Goal: Task Accomplishment & Management: Use online tool/utility

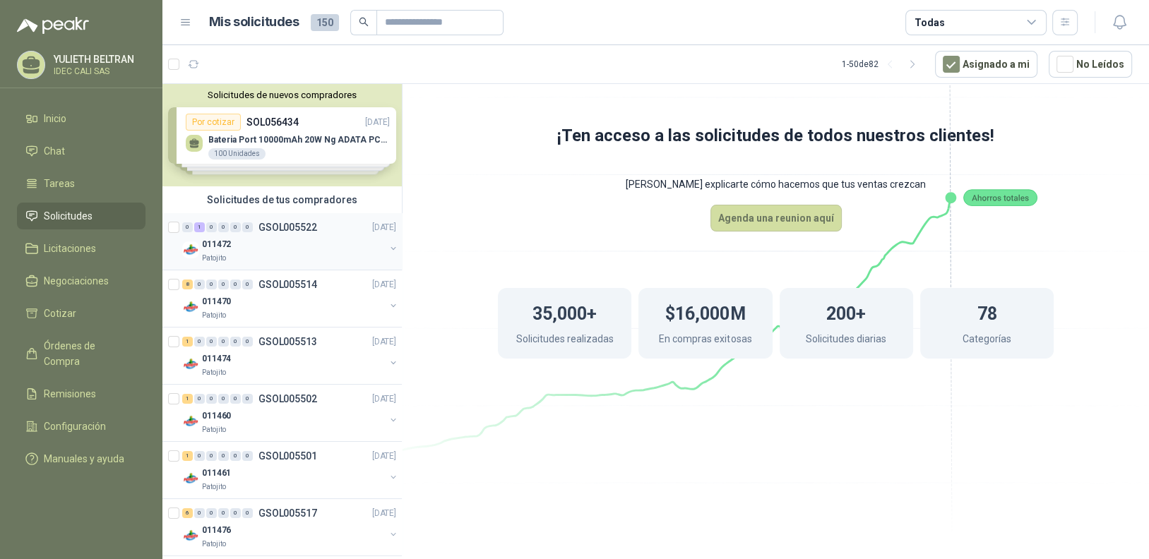
click at [304, 237] on div "011472" at bounding box center [293, 244] width 183 height 17
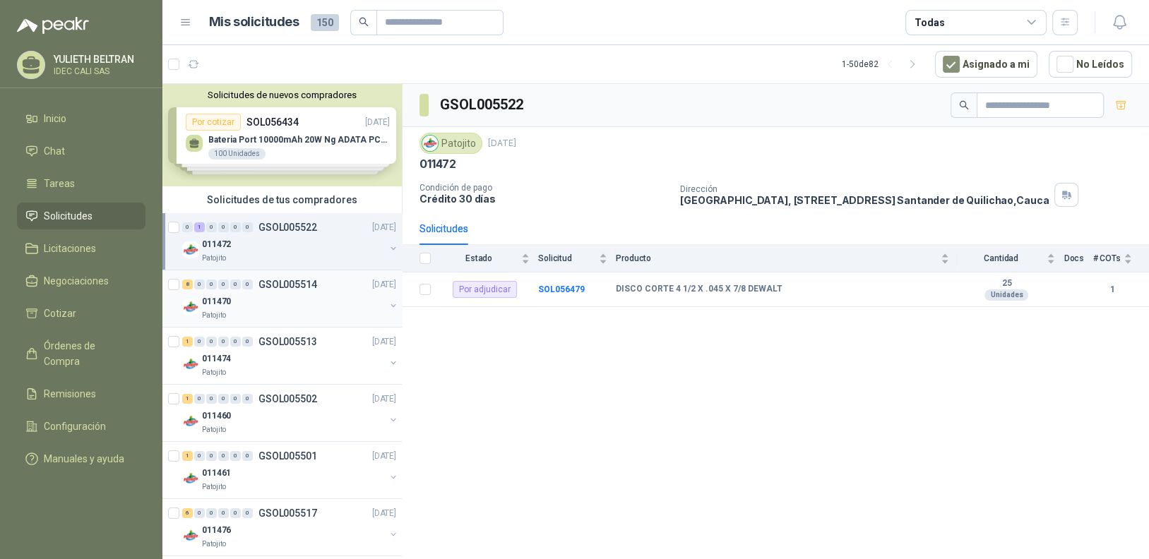
click at [289, 306] on div "011470" at bounding box center [293, 301] width 183 height 17
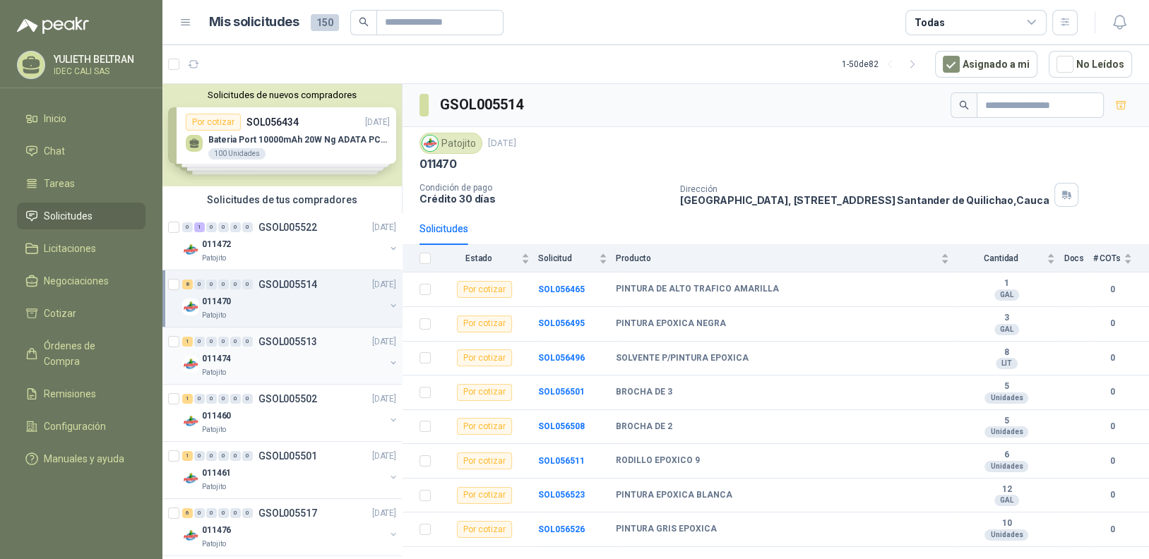
click at [297, 351] on div "011474" at bounding box center [293, 358] width 183 height 17
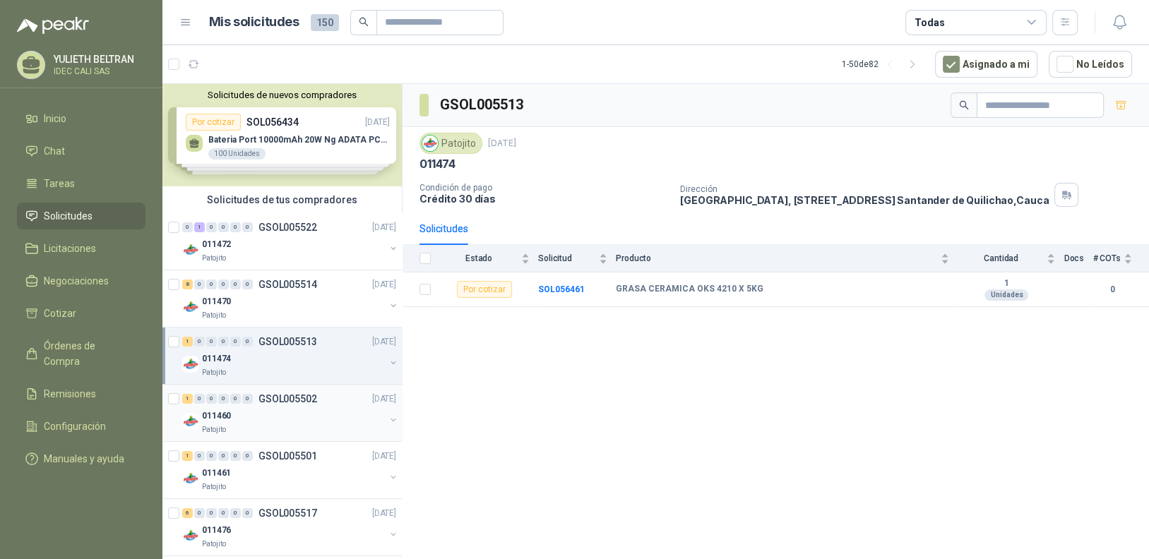
click at [281, 432] on div "Patojito" at bounding box center [293, 429] width 183 height 11
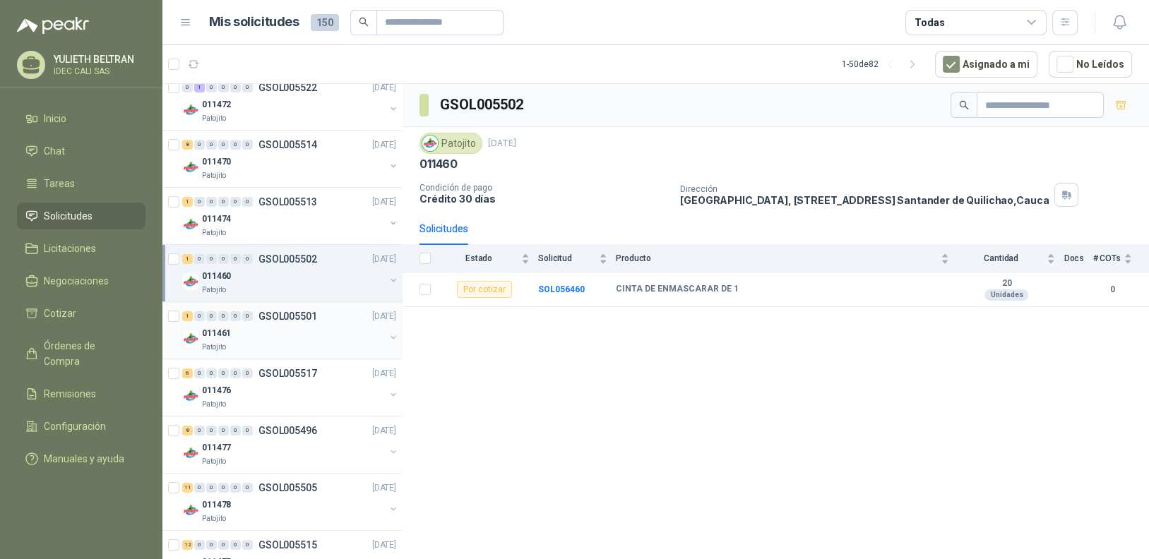
scroll to position [141, 0]
click at [289, 342] on div "Patojito" at bounding box center [293, 346] width 183 height 11
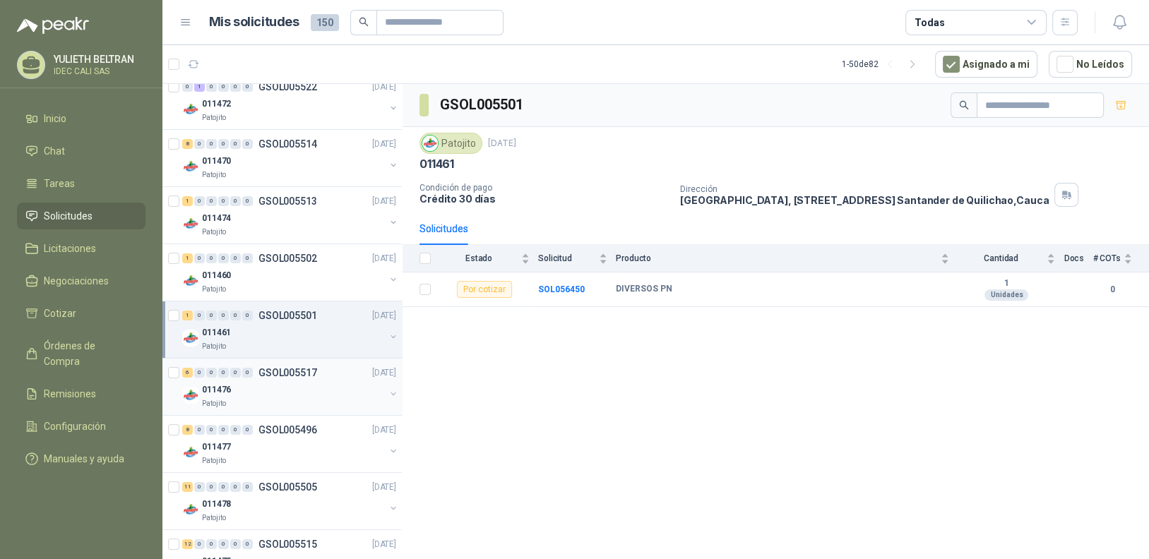
click at [295, 390] on div "011476" at bounding box center [293, 389] width 183 height 17
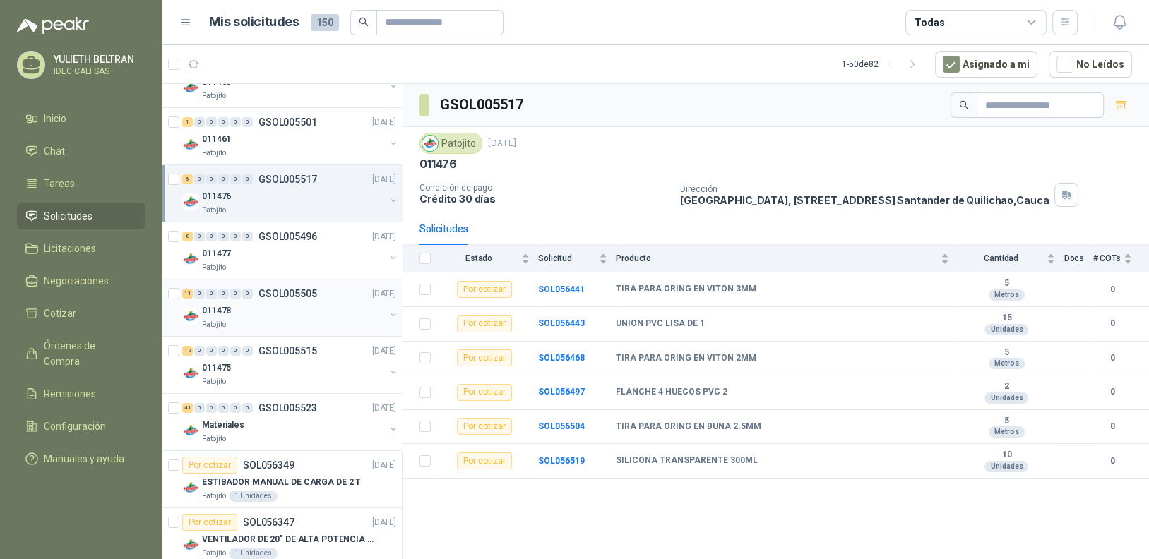
scroll to position [353, 0]
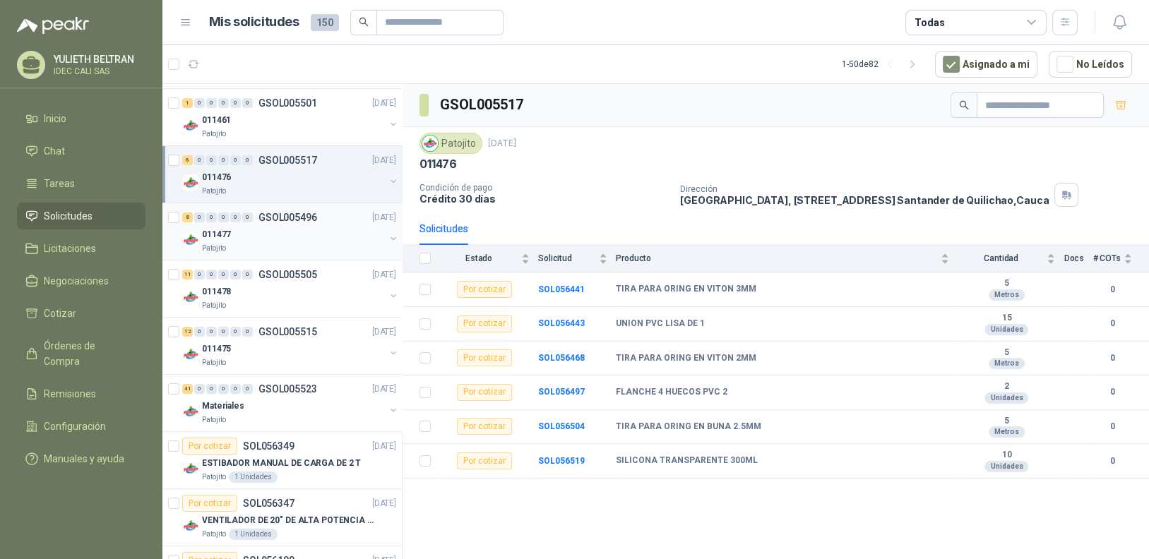
click at [284, 237] on div "011477" at bounding box center [293, 234] width 183 height 17
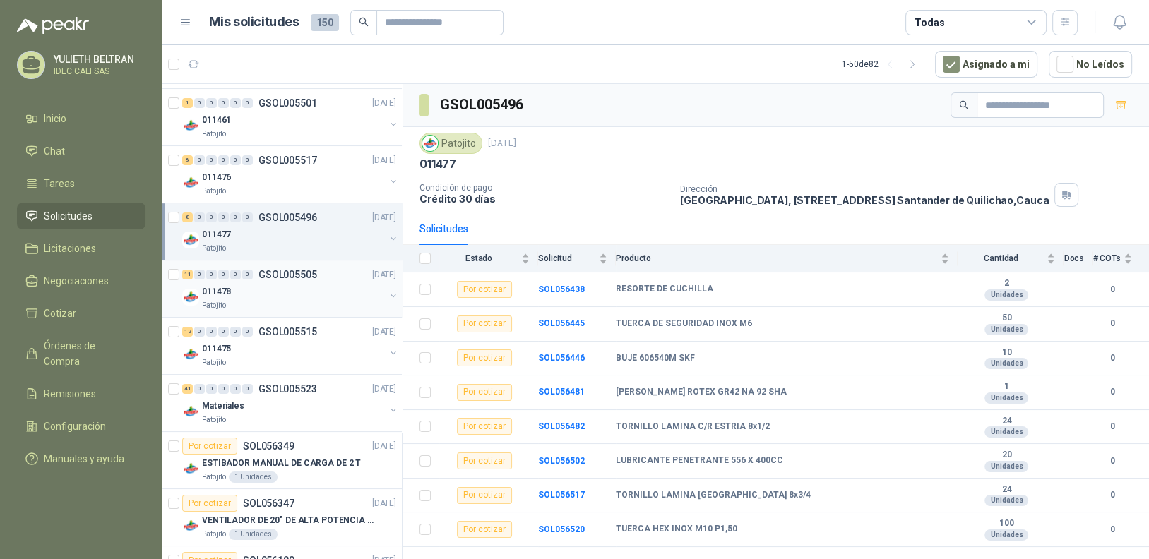
click at [303, 278] on p "GSOL005505" at bounding box center [287, 275] width 59 height 10
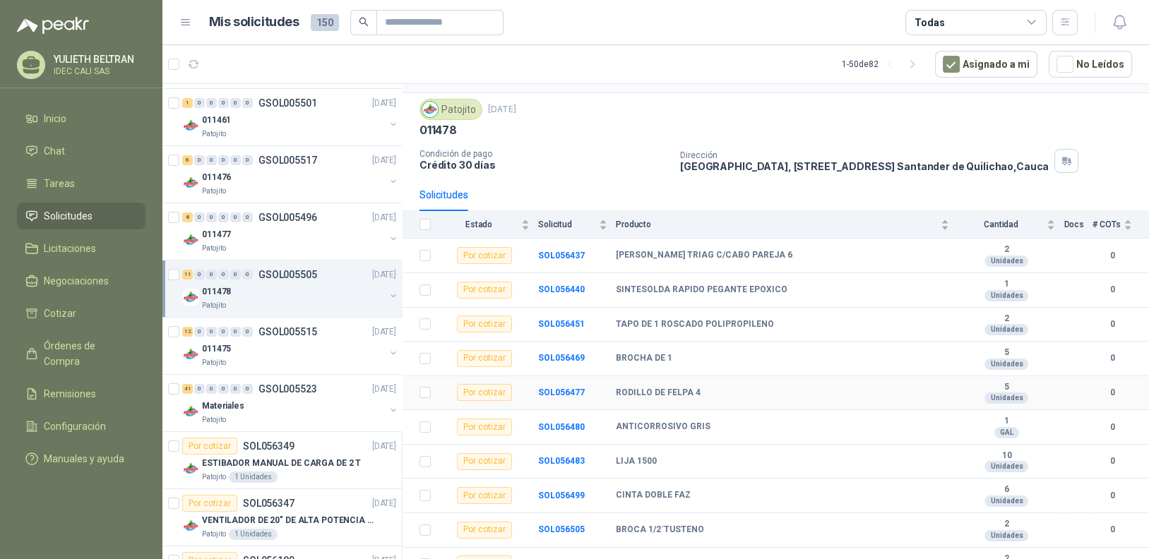
scroll to position [85, 0]
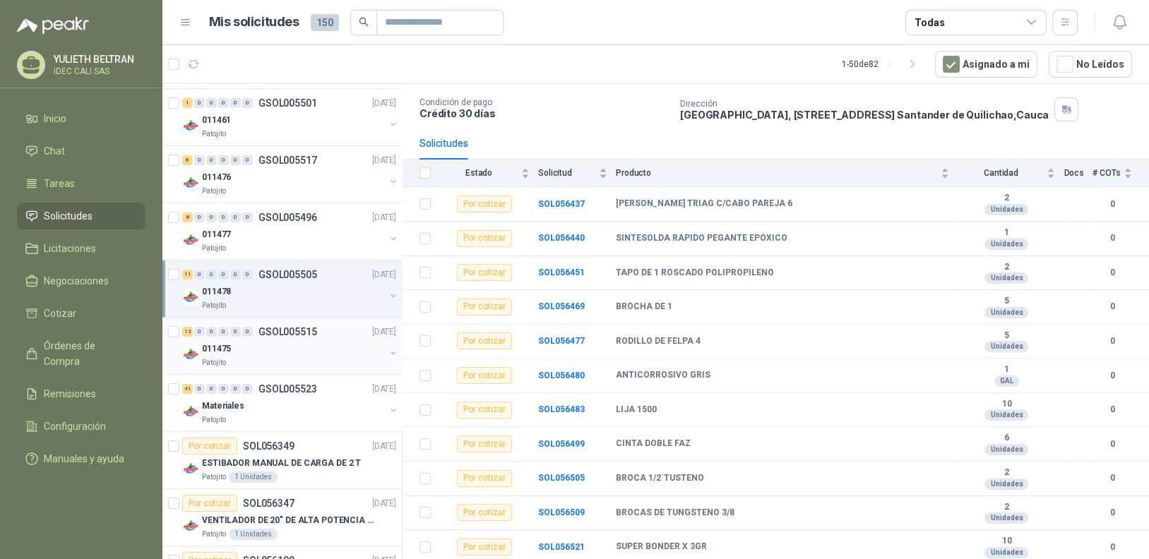
click at [260, 352] on div "011475" at bounding box center [293, 348] width 183 height 17
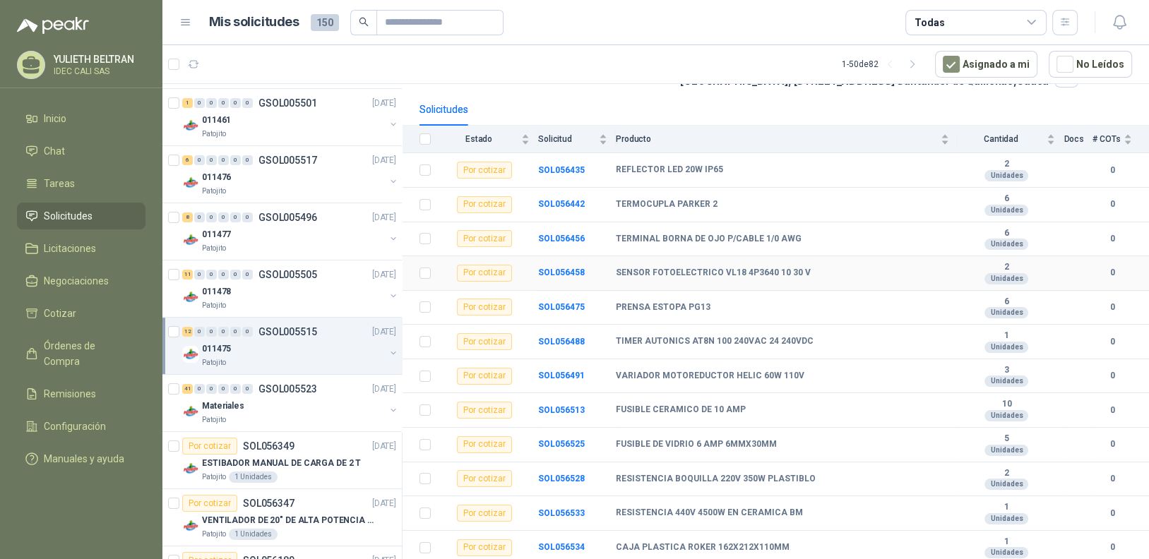
scroll to position [120, 0]
click at [550, 268] on b "SOL056458" at bounding box center [561, 272] width 47 height 10
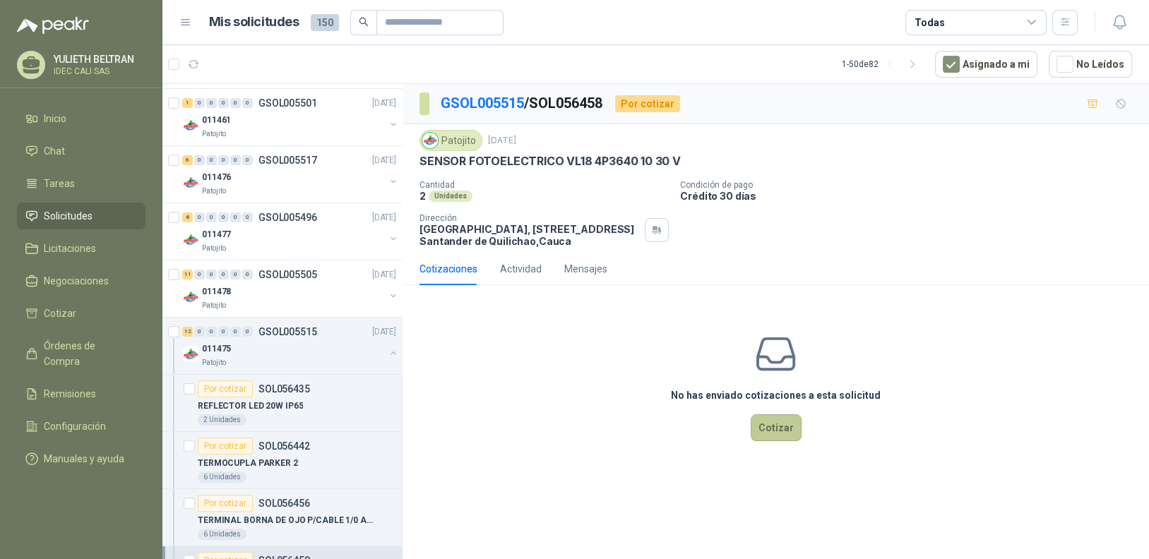
click at [783, 434] on button "Cotizar" at bounding box center [776, 427] width 51 height 27
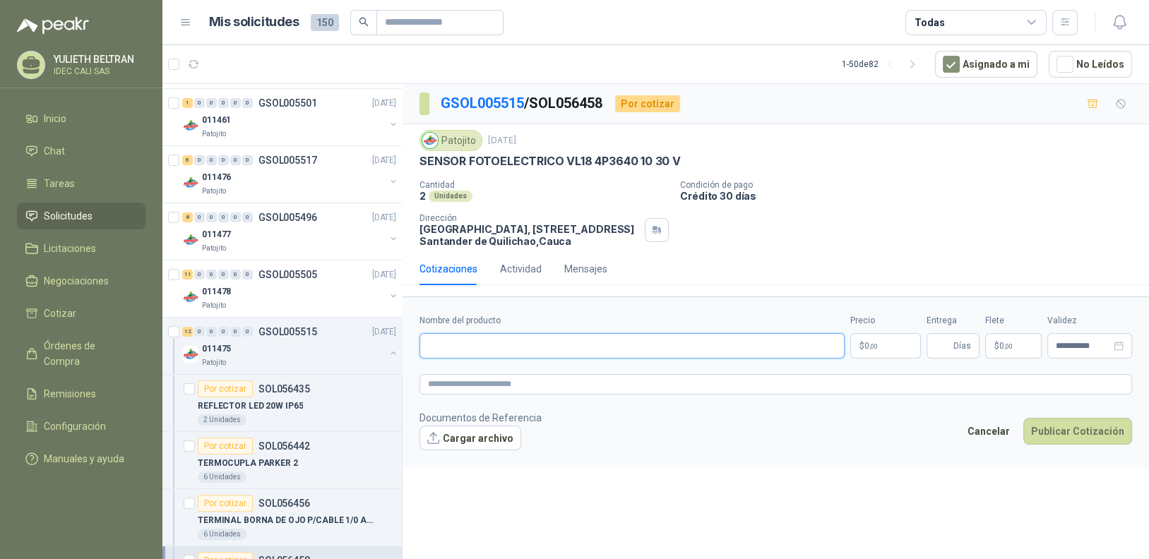
paste input "**********"
click at [495, 348] on input "**********" at bounding box center [631, 345] width 425 height 25
click at [511, 346] on input "**********" at bounding box center [631, 345] width 425 height 25
click at [549, 348] on input "**********" at bounding box center [631, 345] width 425 height 25
type input "**********"
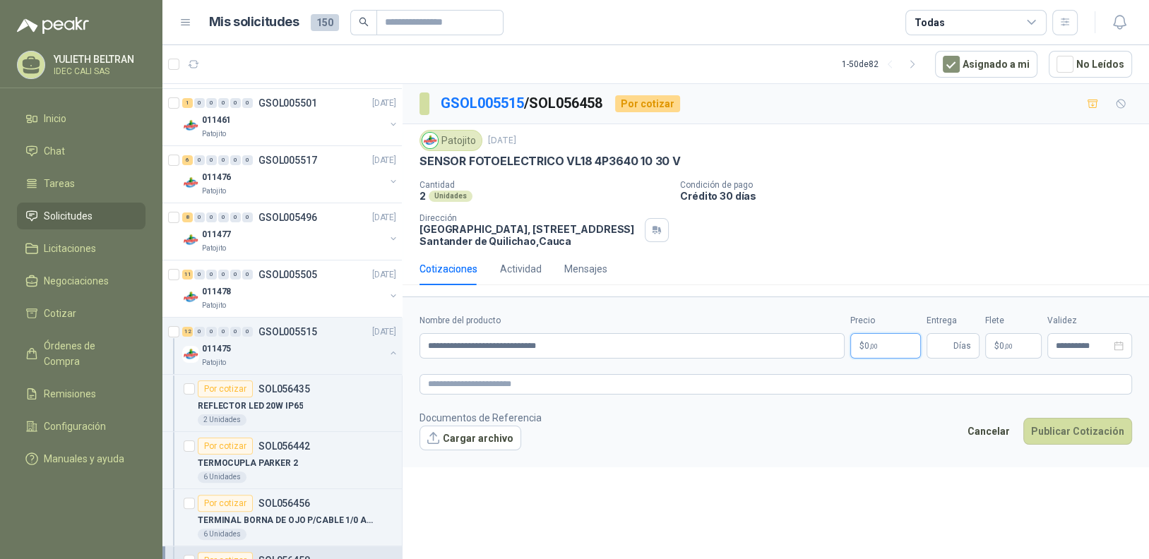
click at [899, 347] on p "$ 0 ,00" at bounding box center [885, 345] width 71 height 25
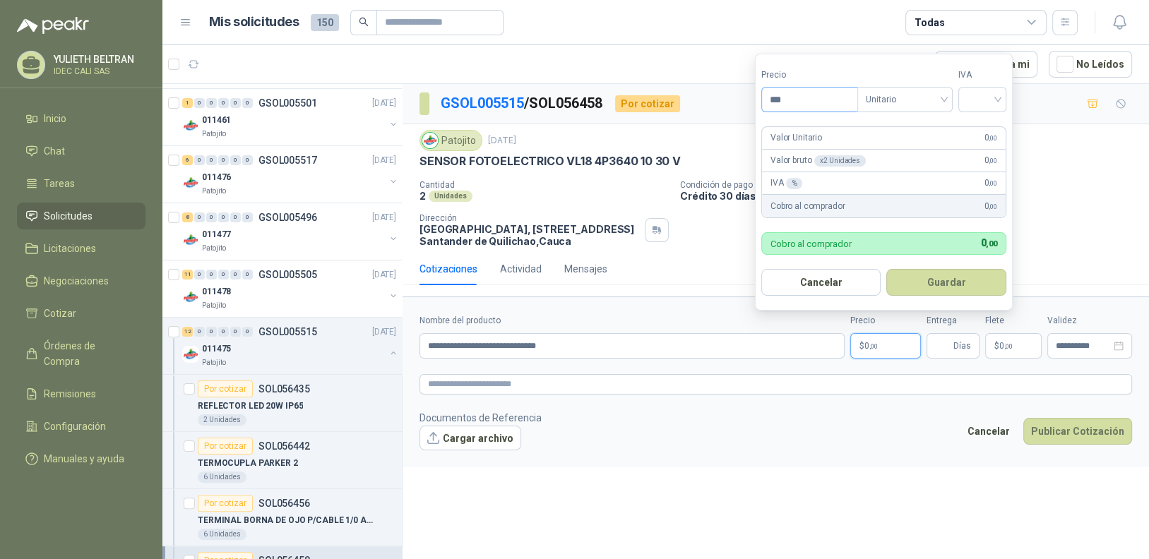
click at [824, 108] on input "***" at bounding box center [809, 100] width 95 height 24
type input "*********"
click at [977, 97] on input "search" at bounding box center [982, 98] width 31 height 21
click at [982, 131] on div "19%" at bounding box center [985, 130] width 26 height 16
click at [937, 280] on button "Guardar" at bounding box center [948, 282] width 121 height 27
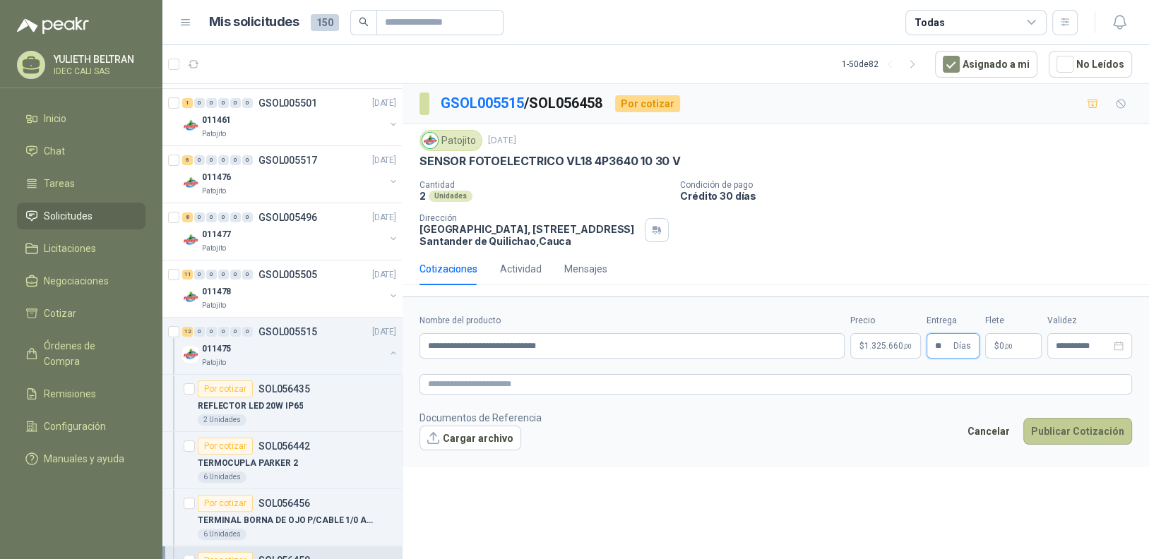
type input "**"
click at [1093, 436] on button "Publicar Cotización" at bounding box center [1077, 431] width 109 height 27
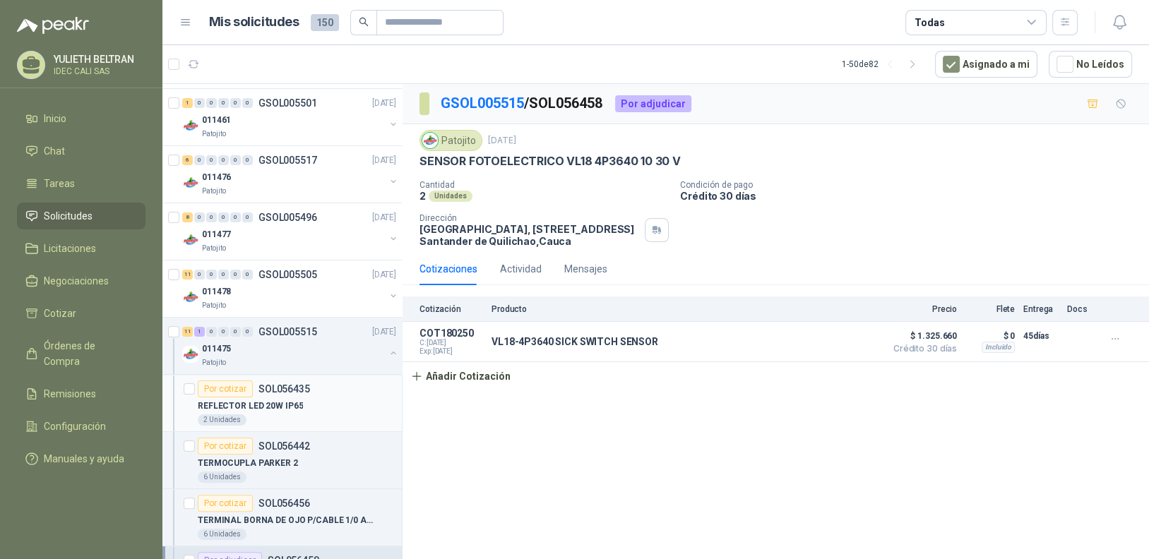
scroll to position [424, 0]
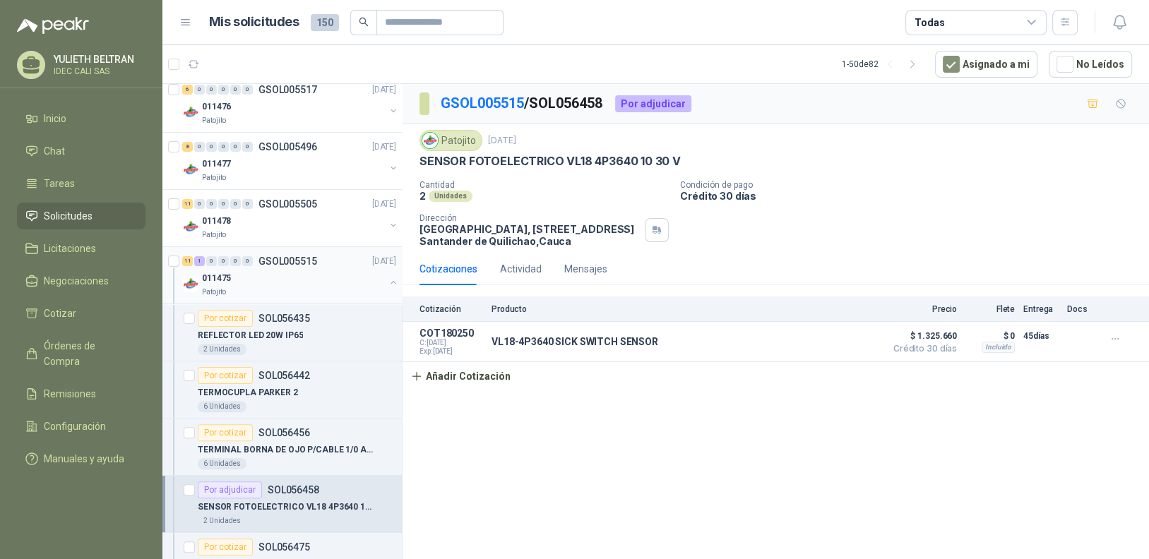
click at [278, 261] on p "GSOL005515" at bounding box center [287, 261] width 59 height 10
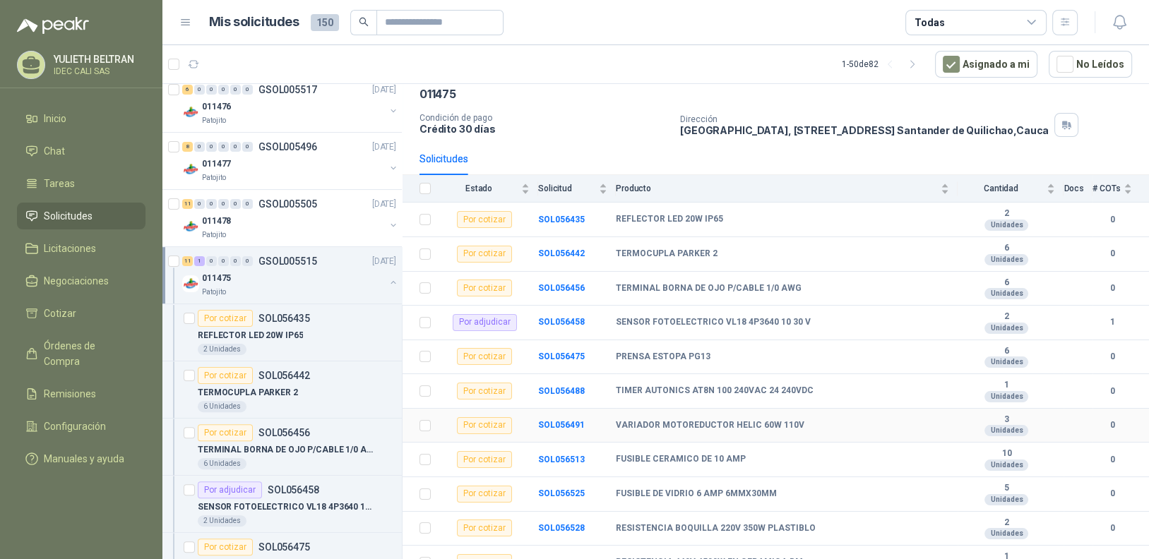
scroll to position [120, 0]
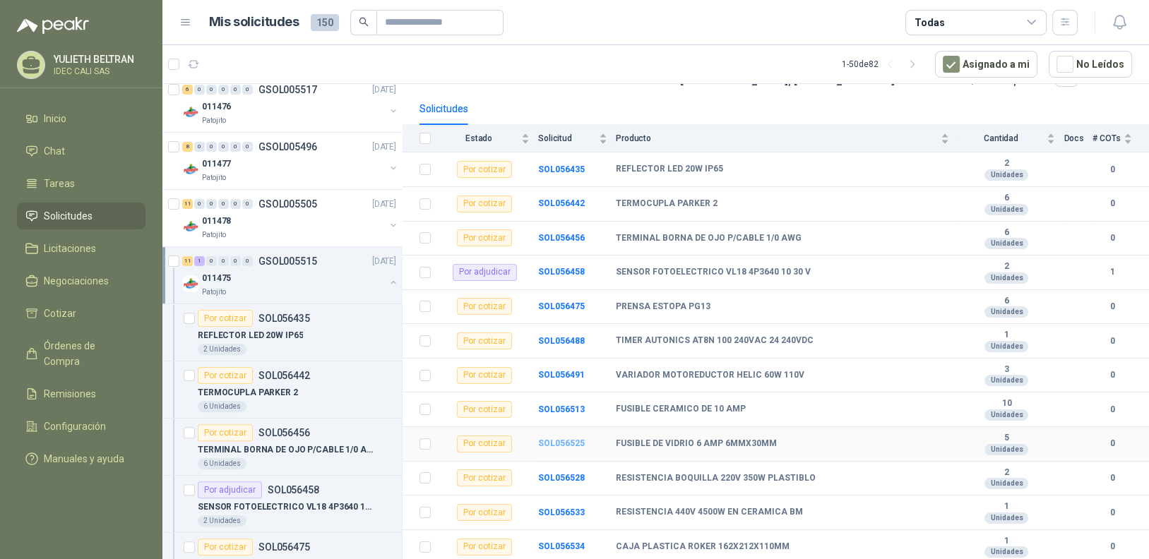
click at [564, 443] on b "SOL056525" at bounding box center [561, 443] width 47 height 10
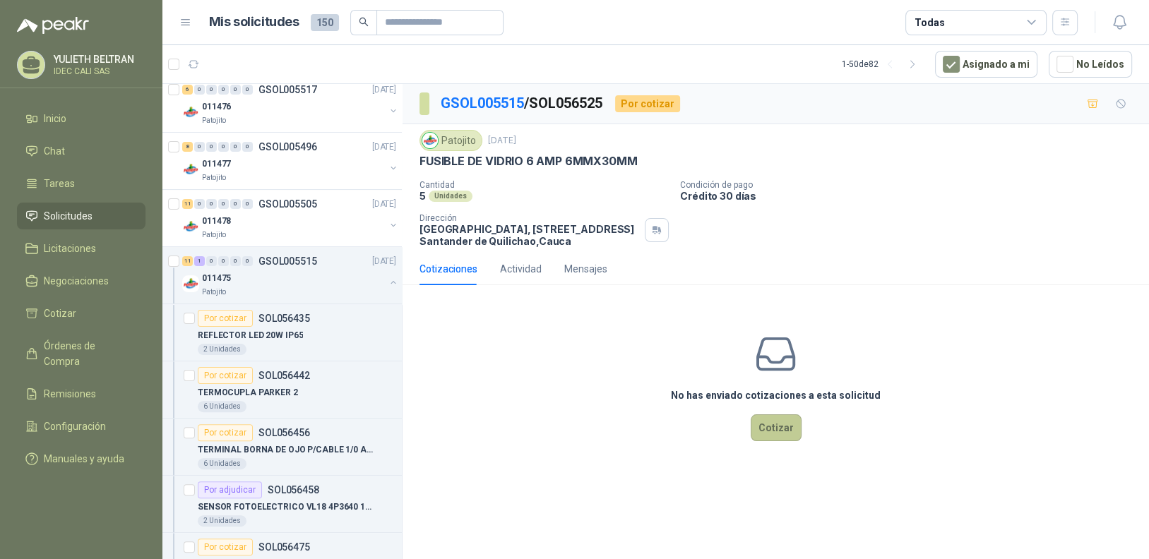
click at [775, 424] on button "Cotizar" at bounding box center [776, 427] width 51 height 27
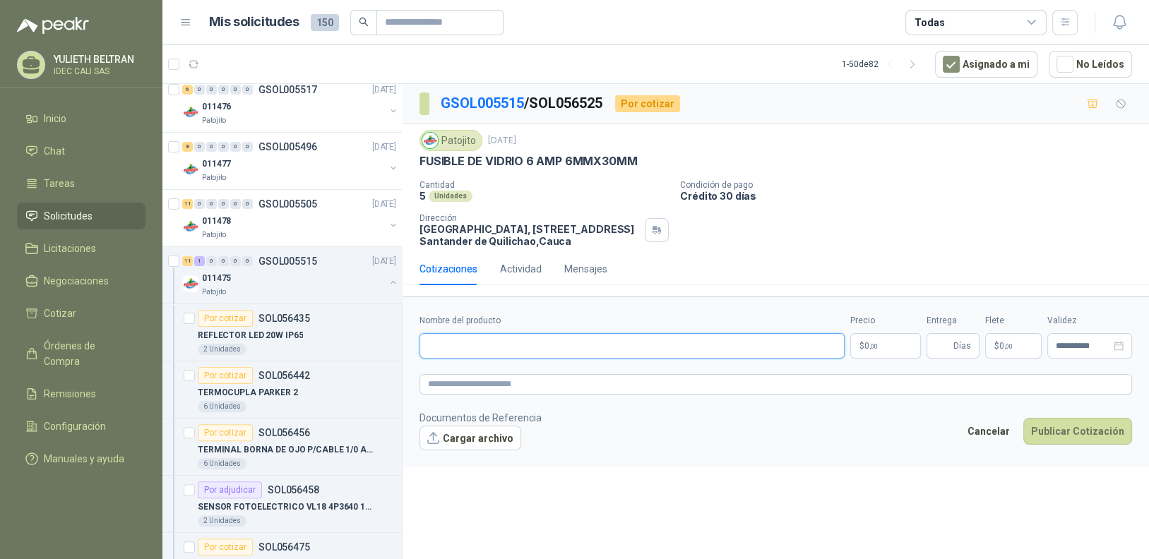
click at [591, 346] on input "Nombre del producto" at bounding box center [631, 345] width 425 height 25
type input "**********"
click at [876, 348] on span ",00" at bounding box center [873, 346] width 8 height 8
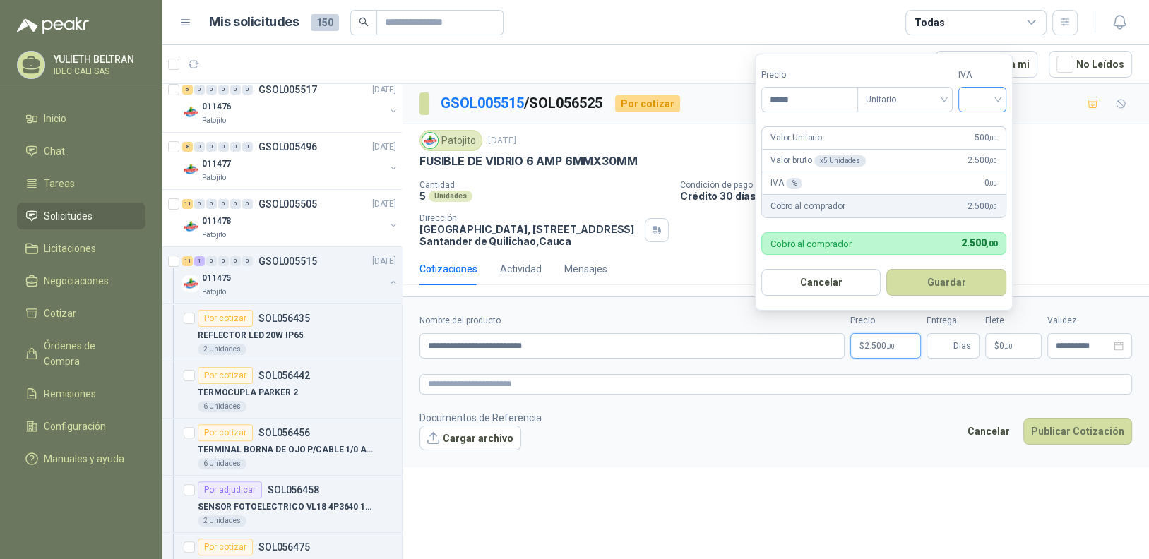
type input "*****"
click at [981, 100] on input "search" at bounding box center [982, 98] width 31 height 21
click at [988, 129] on div "19%" at bounding box center [985, 130] width 26 height 16
drag, startPoint x: 953, startPoint y: 280, endPoint x: 967, endPoint y: 321, distance: 43.3
click at [953, 280] on button "Guardar" at bounding box center [948, 282] width 121 height 27
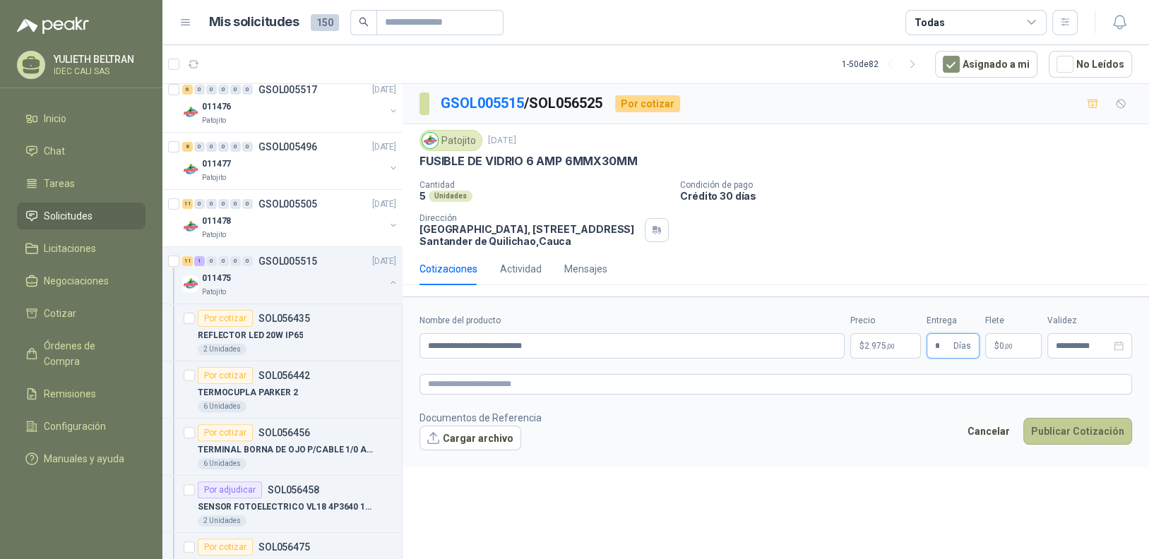
type input "*"
click at [1097, 432] on button "Publicar Cotización" at bounding box center [1077, 431] width 109 height 27
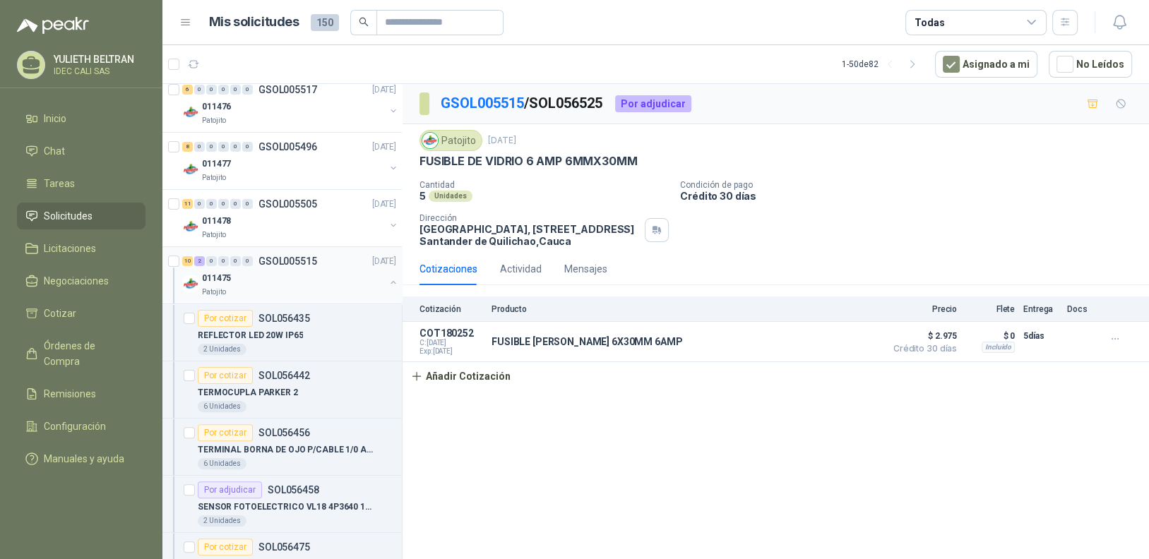
click at [304, 270] on div "011475" at bounding box center [293, 278] width 183 height 17
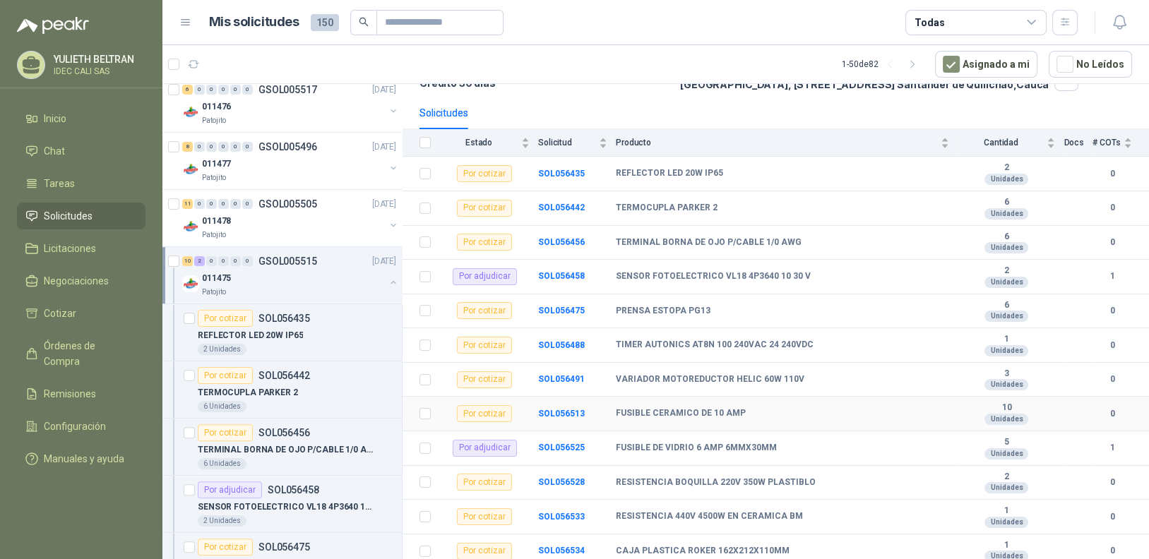
scroll to position [120, 0]
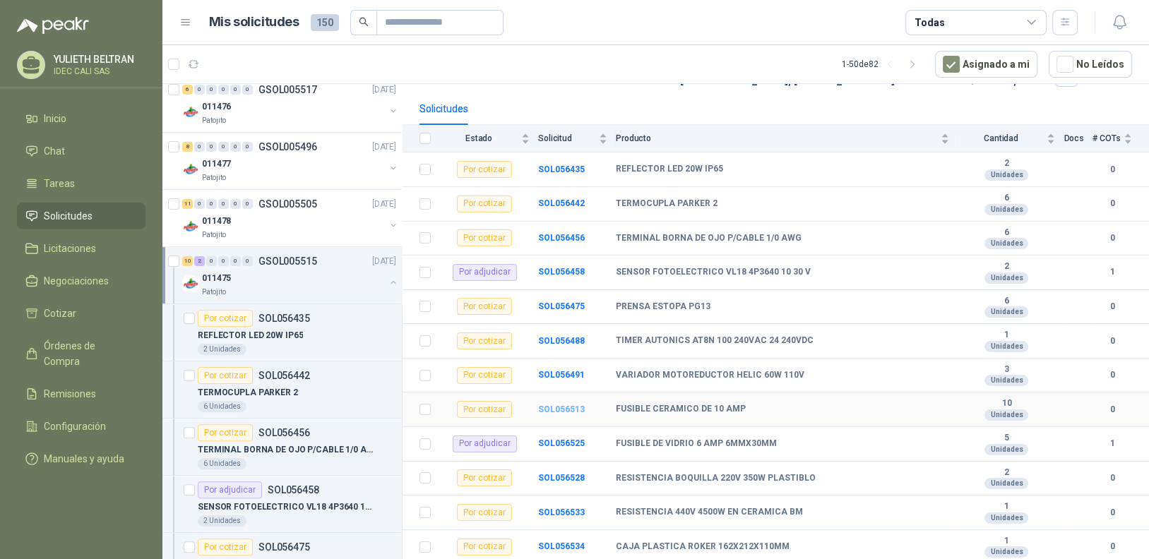
click at [563, 408] on b "SOL056513" at bounding box center [561, 410] width 47 height 10
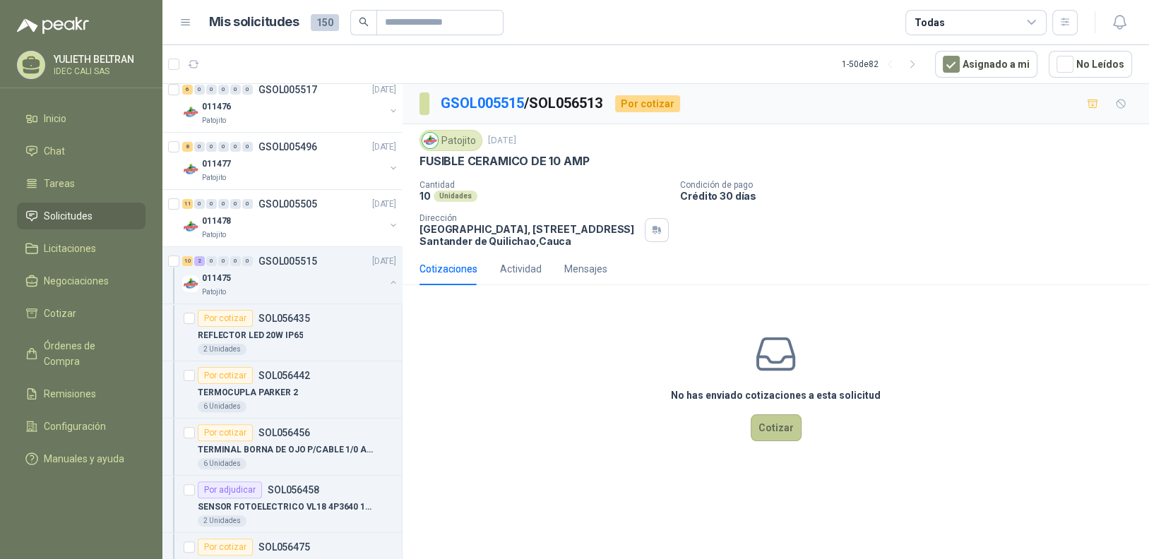
click at [784, 430] on button "Cotizar" at bounding box center [776, 427] width 51 height 27
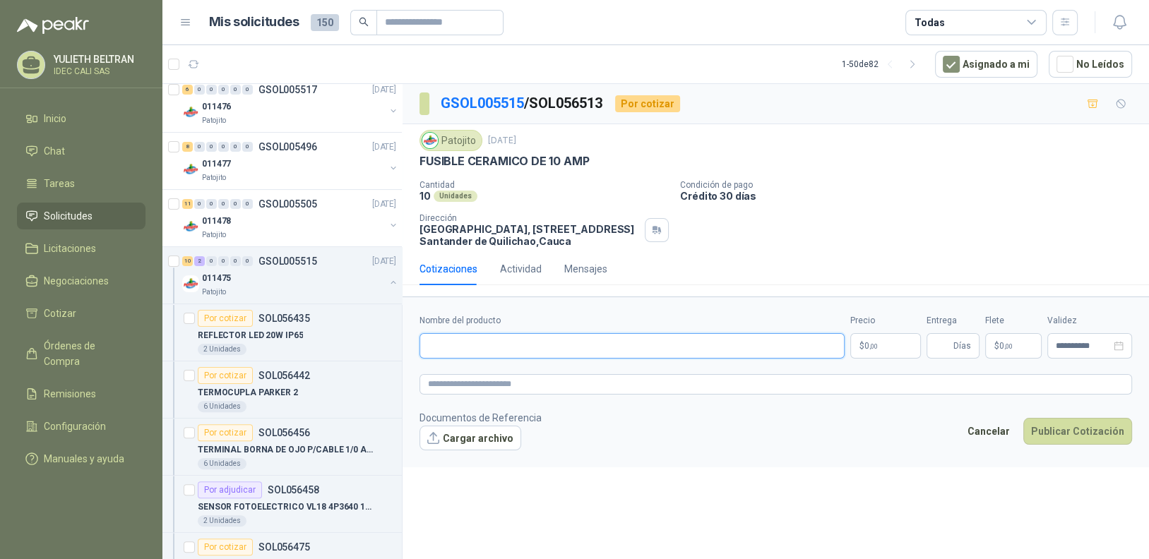
click at [581, 345] on input "Nombre del producto" at bounding box center [631, 345] width 425 height 25
type input "**********"
click at [888, 344] on p "$ 0 ,00" at bounding box center [885, 345] width 71 height 25
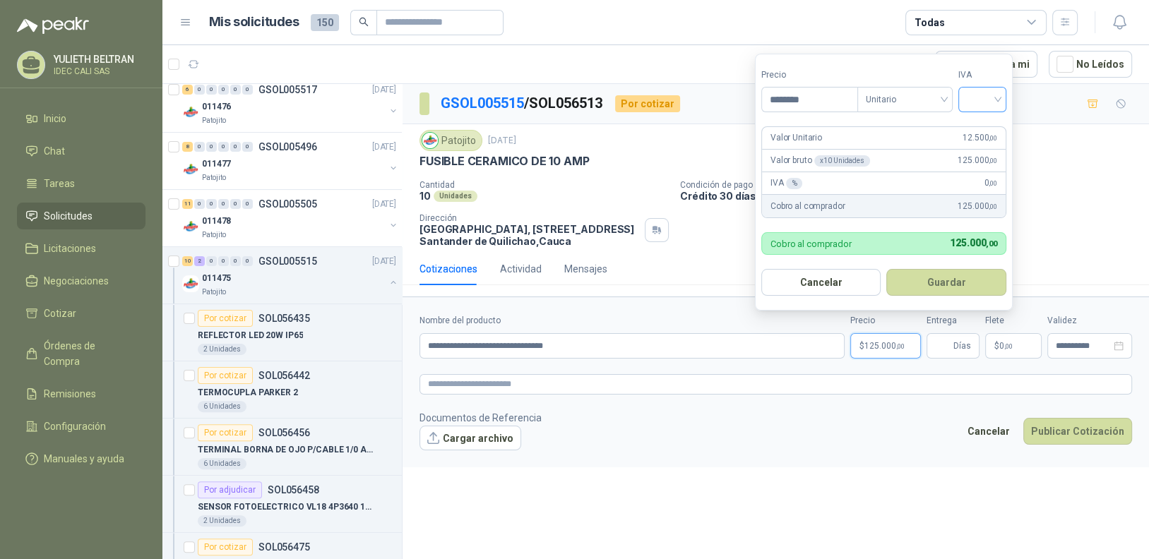
type input "********"
drag, startPoint x: 991, startPoint y: 100, endPoint x: 991, endPoint y: 110, distance: 10.6
click at [991, 100] on input "search" at bounding box center [982, 98] width 31 height 21
click at [980, 131] on div "19%" at bounding box center [985, 130] width 26 height 16
click at [957, 282] on button "Guardar" at bounding box center [948, 282] width 121 height 27
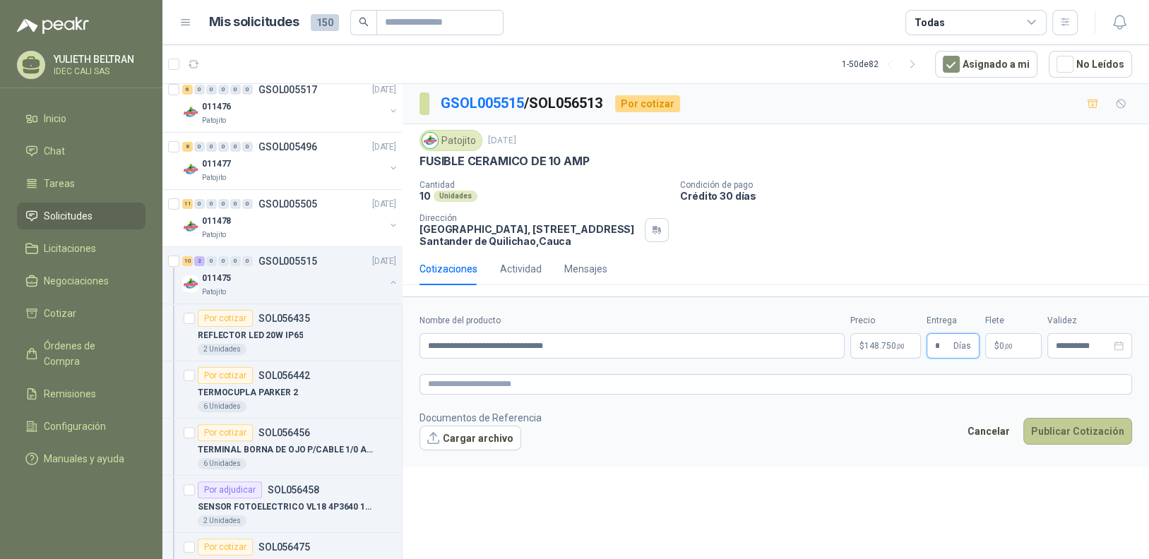
type input "*"
click at [1093, 431] on button "Publicar Cotización" at bounding box center [1077, 431] width 109 height 27
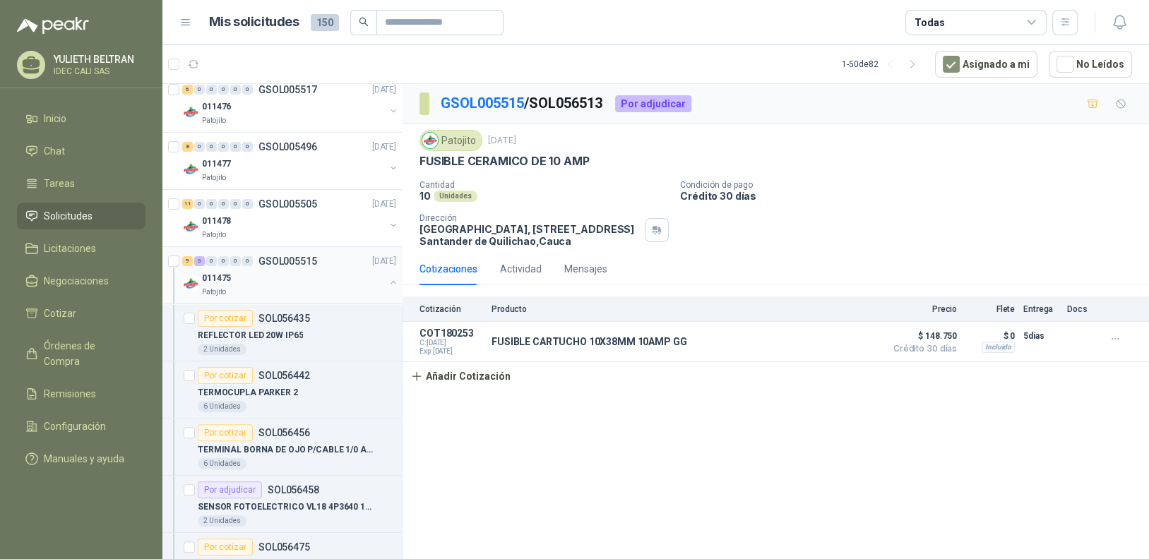
click at [287, 274] on div "011475" at bounding box center [293, 278] width 183 height 17
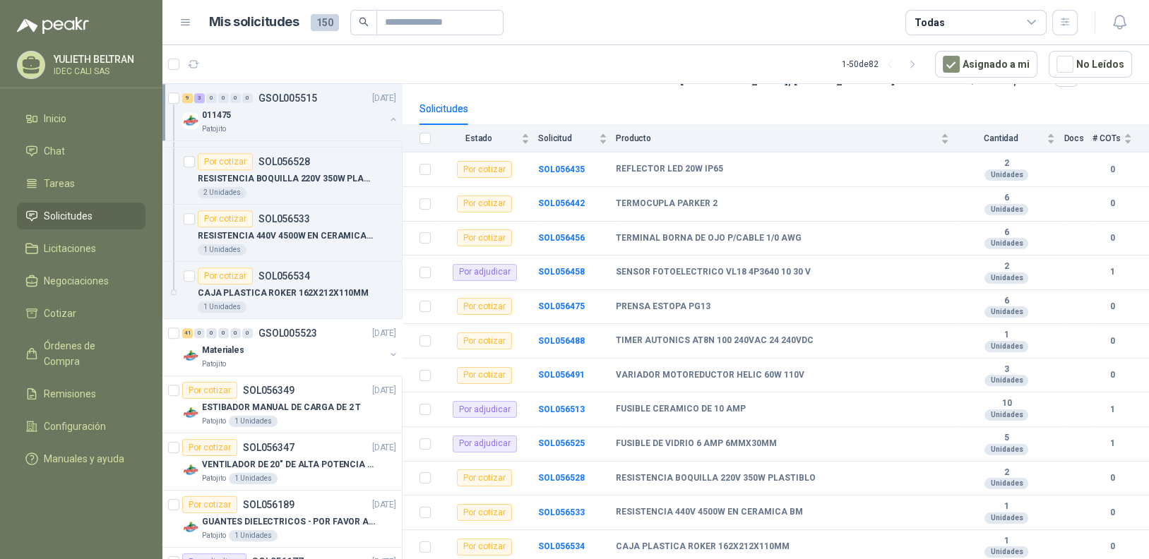
scroll to position [1224, 0]
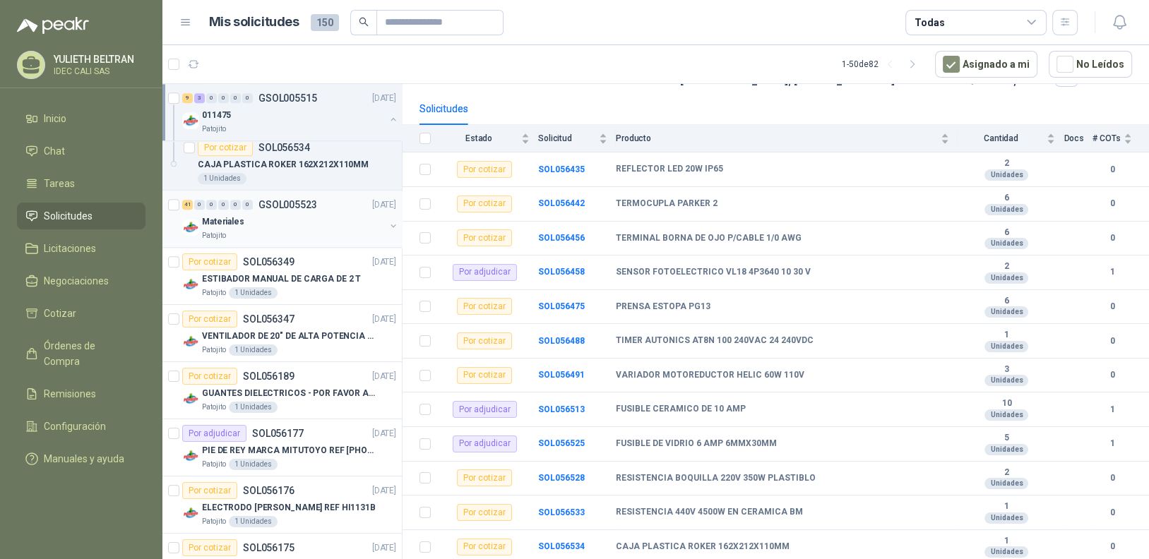
click at [292, 222] on div "Materiales" at bounding box center [293, 221] width 183 height 17
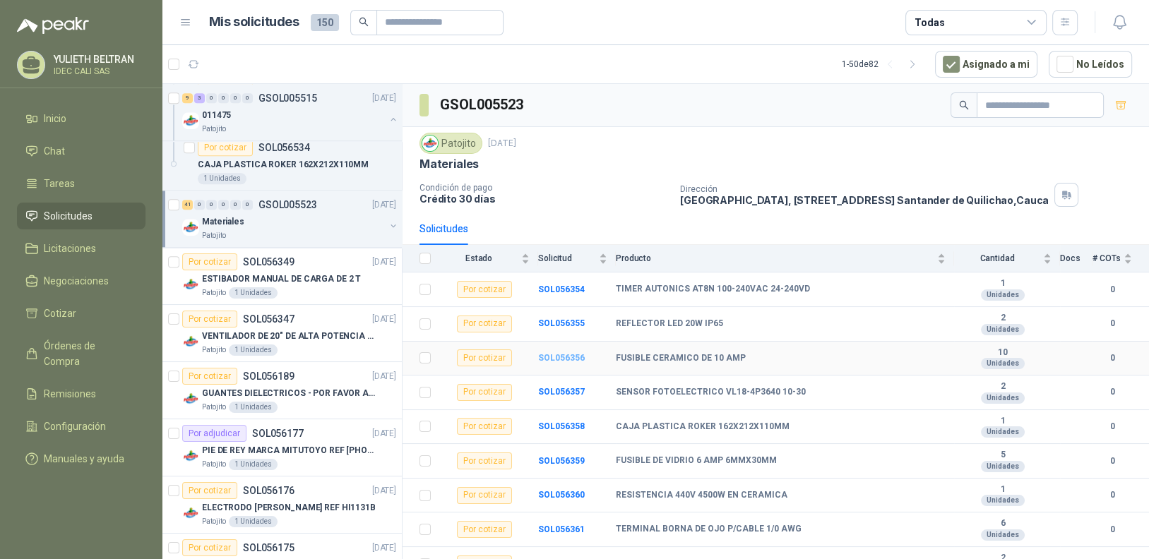
click at [563, 357] on b "SOL056356" at bounding box center [561, 358] width 47 height 10
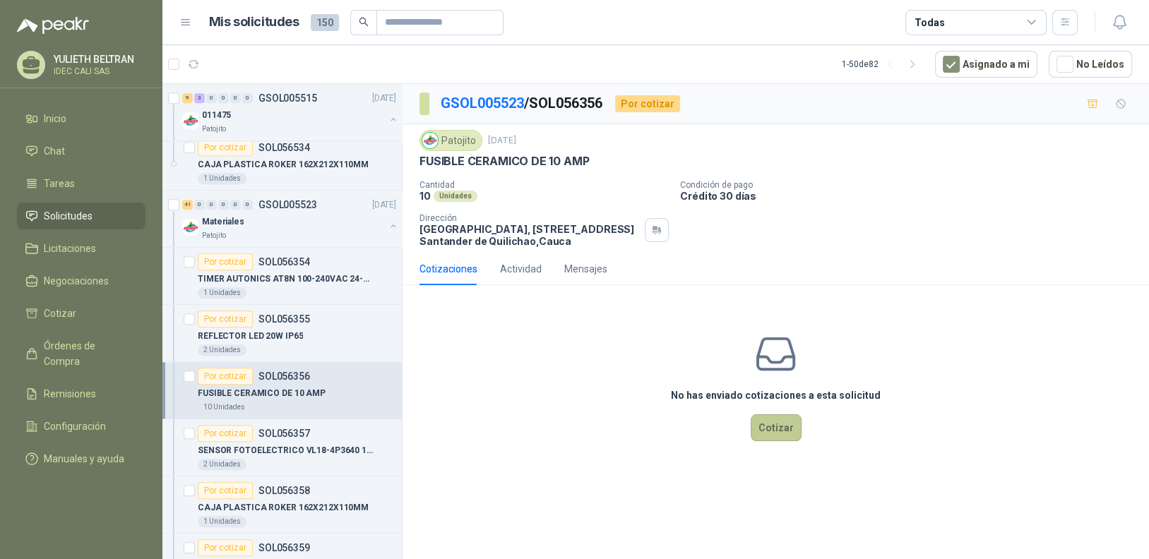
click at [764, 426] on button "Cotizar" at bounding box center [776, 427] width 51 height 27
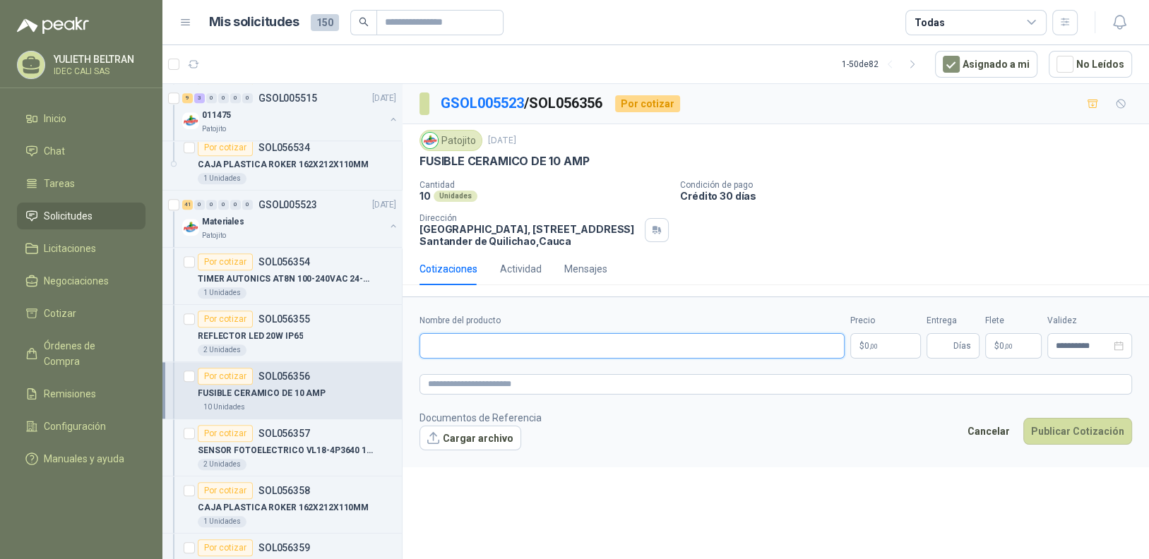
click at [549, 346] on input "Nombre del producto" at bounding box center [631, 345] width 425 height 25
type input "**********"
click at [892, 347] on p "$ 0 ,00" at bounding box center [885, 345] width 71 height 25
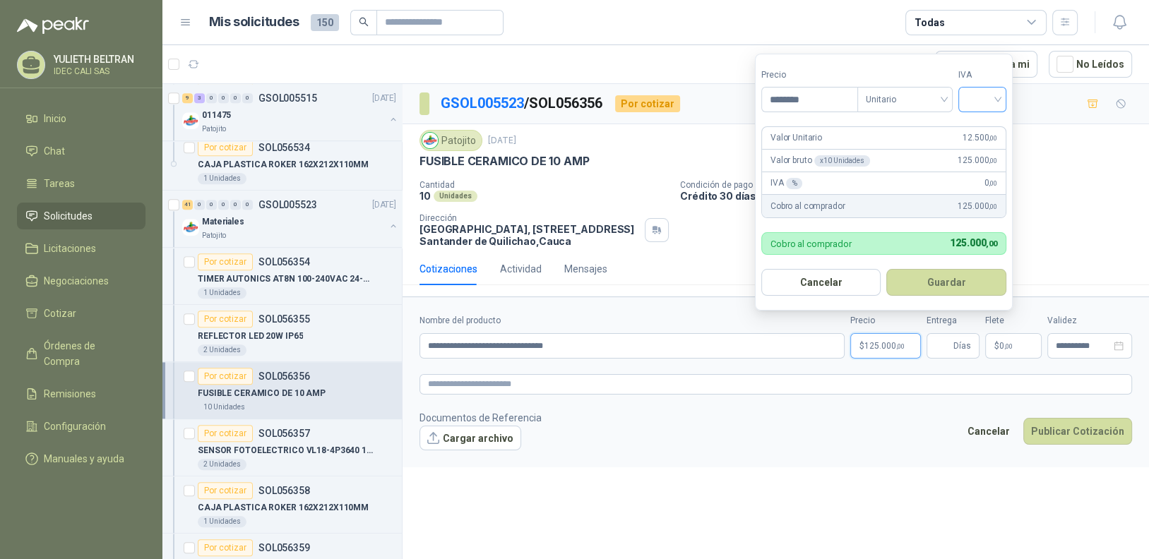
type input "********"
click at [985, 104] on input "search" at bounding box center [982, 98] width 31 height 21
click at [987, 134] on div "19%" at bounding box center [985, 130] width 26 height 16
click at [952, 345] on span "Días" at bounding box center [952, 345] width 53 height 25
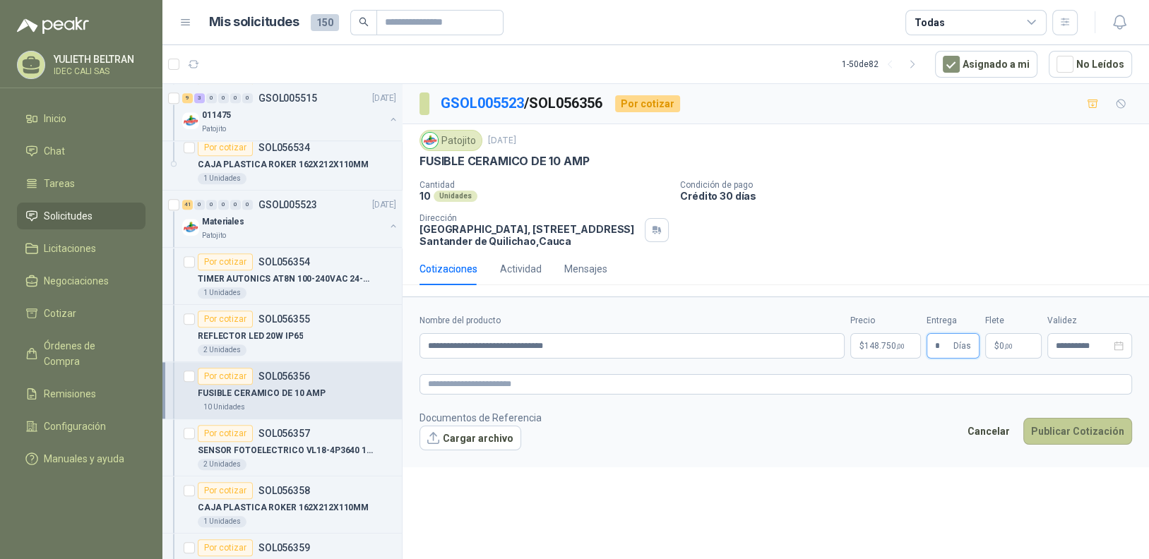
type input "*"
click at [1077, 430] on button "Publicar Cotización" at bounding box center [1077, 431] width 109 height 27
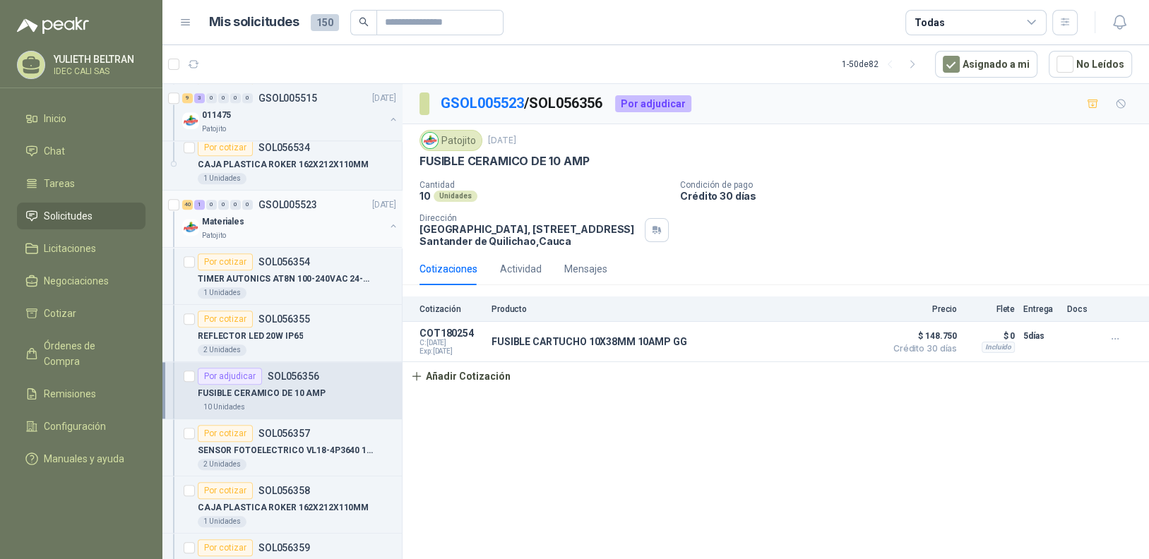
click at [245, 218] on div "Materiales" at bounding box center [293, 221] width 183 height 17
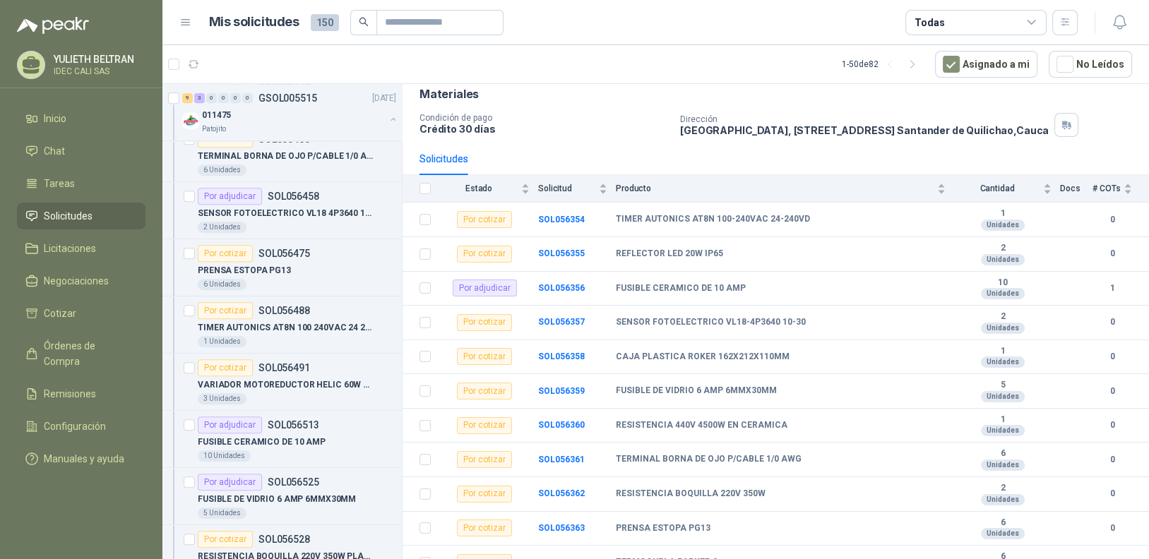
scroll to position [659, 0]
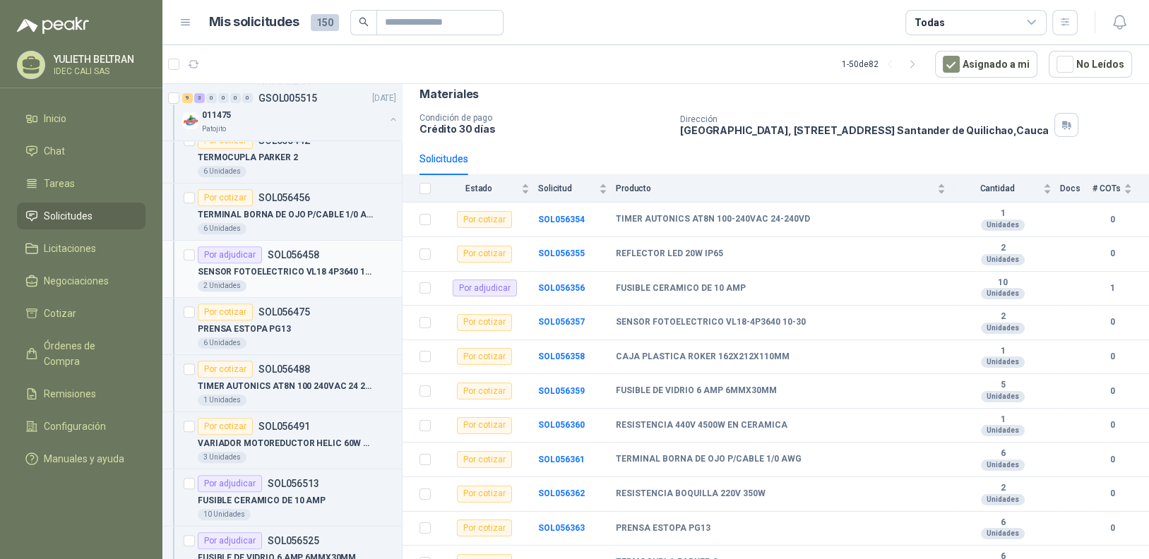
click at [273, 256] on p "SOL056458" at bounding box center [294, 255] width 52 height 10
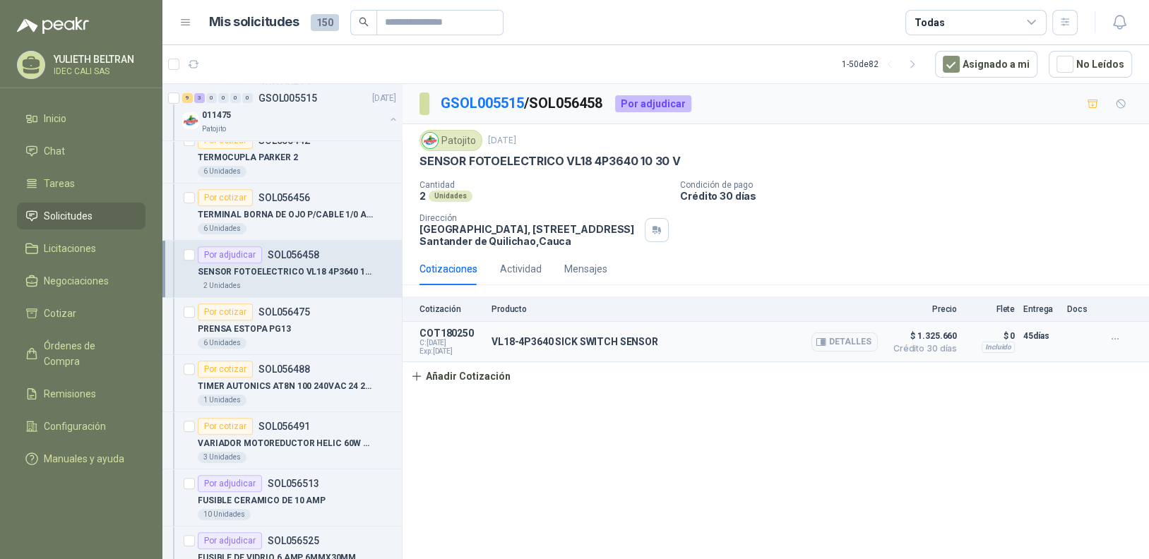
click at [519, 338] on p "VL18-4P3640 SICK SWITCH SENSOR" at bounding box center [574, 341] width 167 height 11
click at [852, 346] on button "Detalles" at bounding box center [844, 342] width 66 height 19
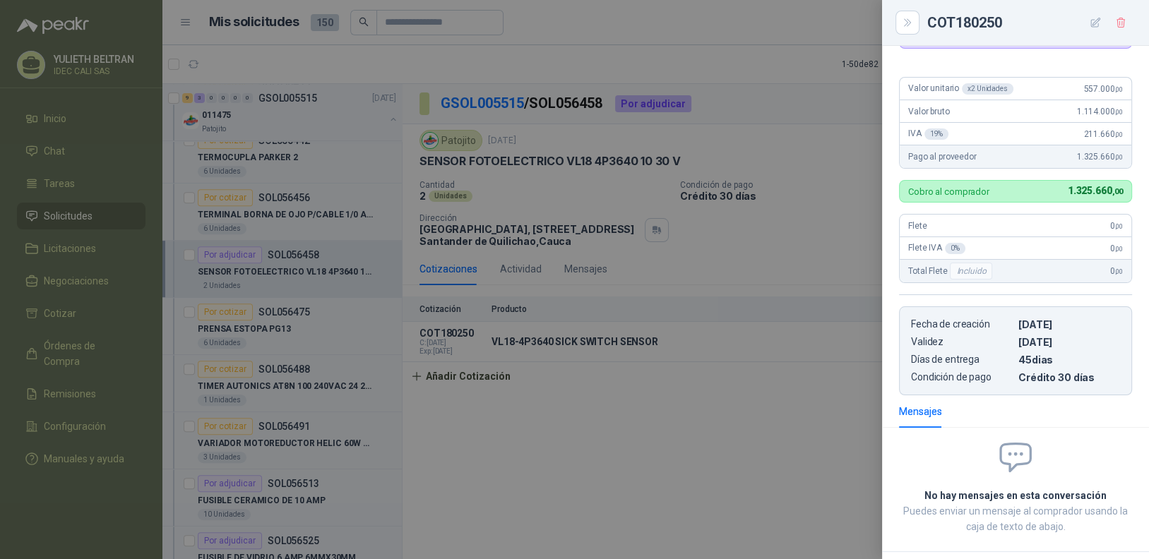
scroll to position [32, 0]
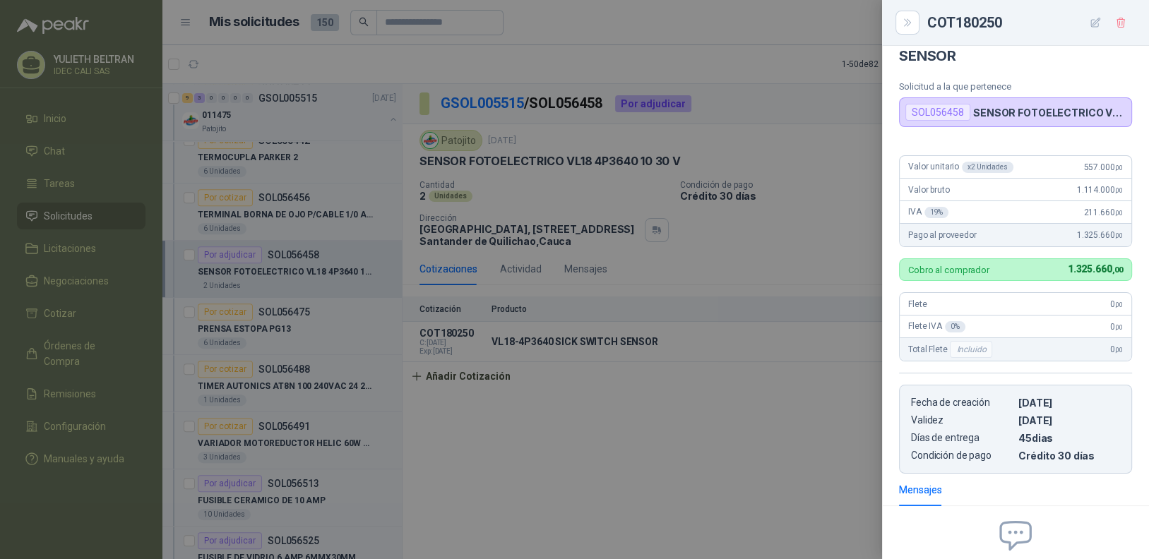
click at [691, 469] on div at bounding box center [574, 279] width 1149 height 559
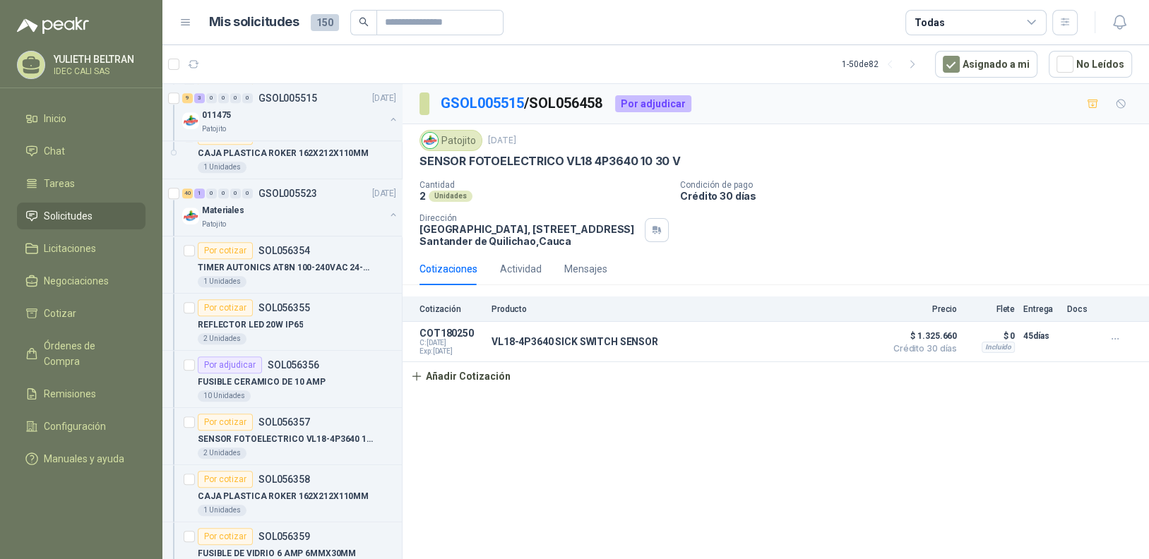
scroll to position [1153, 0]
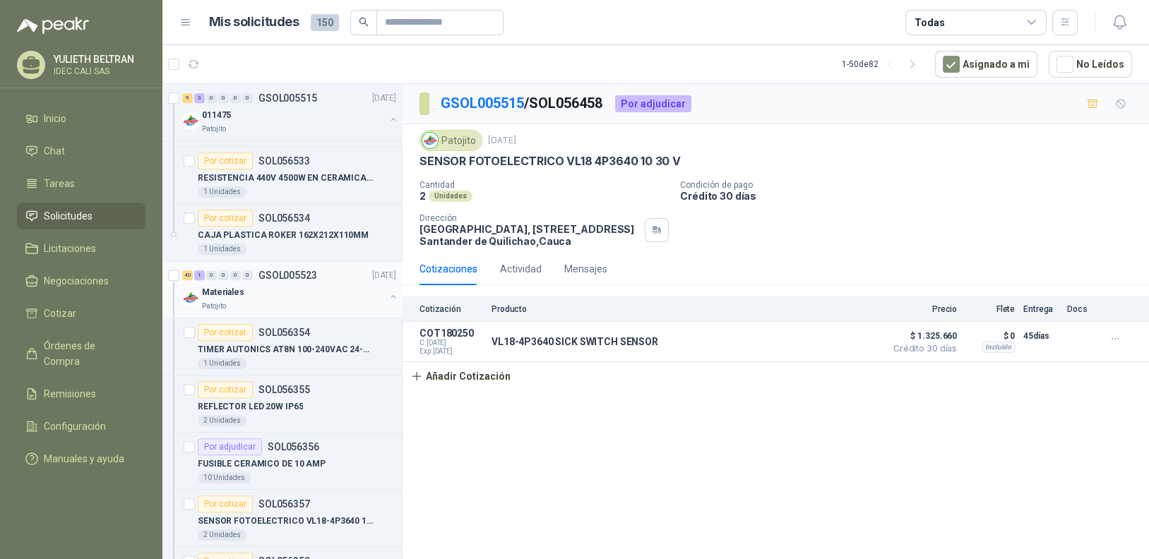
click at [281, 296] on div "Materiales" at bounding box center [293, 292] width 183 height 17
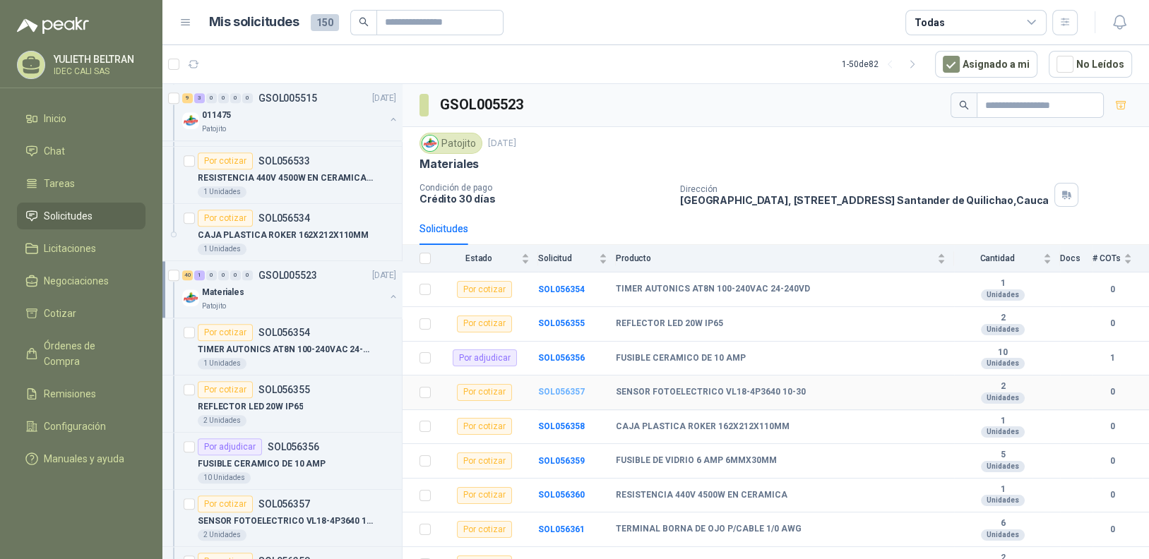
click at [564, 393] on b "SOL056357" at bounding box center [561, 392] width 47 height 10
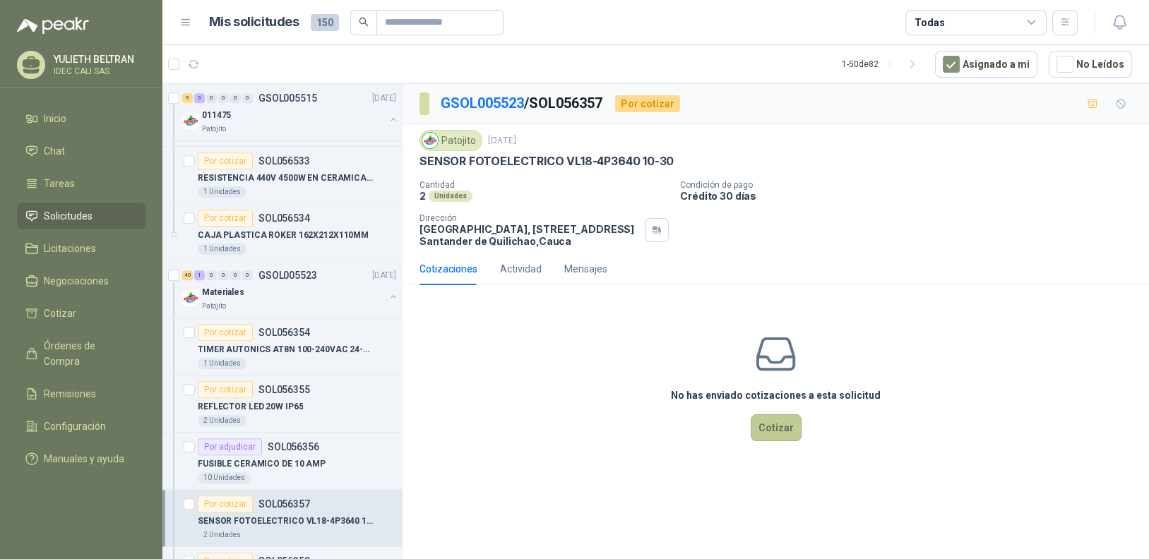
click at [766, 422] on button "Cotizar" at bounding box center [776, 427] width 51 height 27
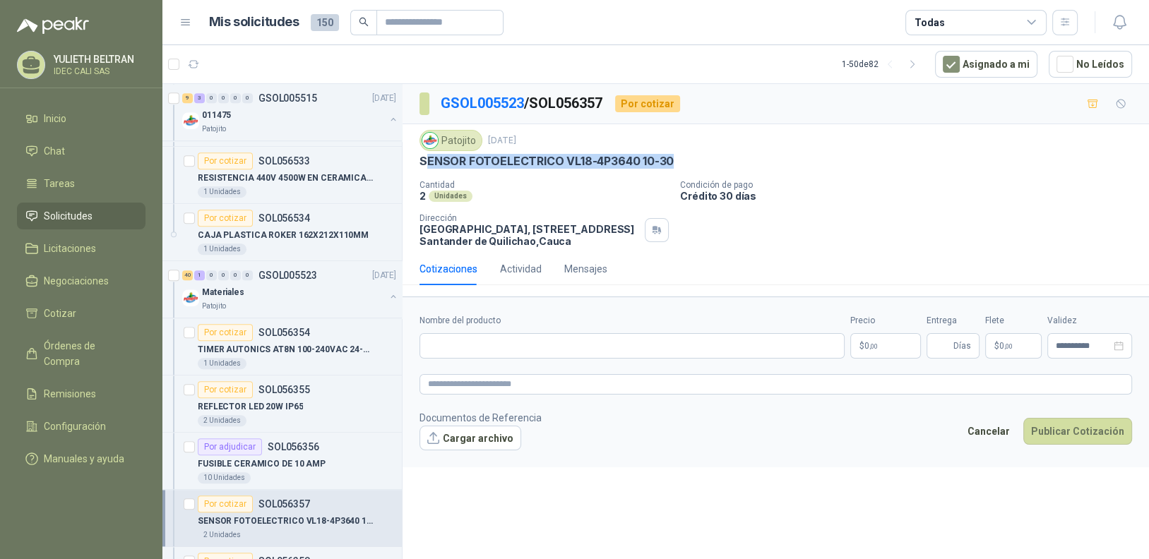
drag, startPoint x: 619, startPoint y: 160, endPoint x: 426, endPoint y: 166, distance: 192.8
click at [425, 166] on div "SENSOR FOTOELECTRICO VL18-4P3640 10-30" at bounding box center [775, 161] width 712 height 15
drag, startPoint x: 420, startPoint y: 163, endPoint x: 676, endPoint y: 158, distance: 255.6
click at [676, 158] on div "SENSOR FOTOELECTRICO VL18-4P3640 10-30" at bounding box center [775, 161] width 712 height 15
copy p "SENSOR FOTOELECTRICO VL18-4P3640 10-30"
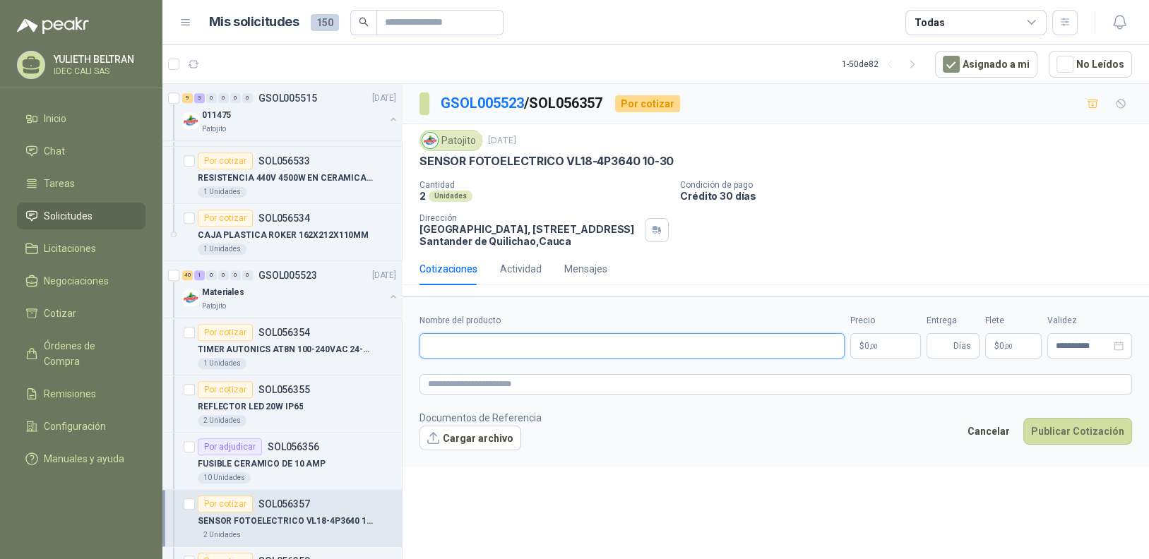
click at [496, 345] on input "Nombre del producto" at bounding box center [631, 345] width 425 height 25
paste input "**********"
type input "**********"
click at [899, 342] on p "$ 0 ,00" at bounding box center [885, 345] width 71 height 25
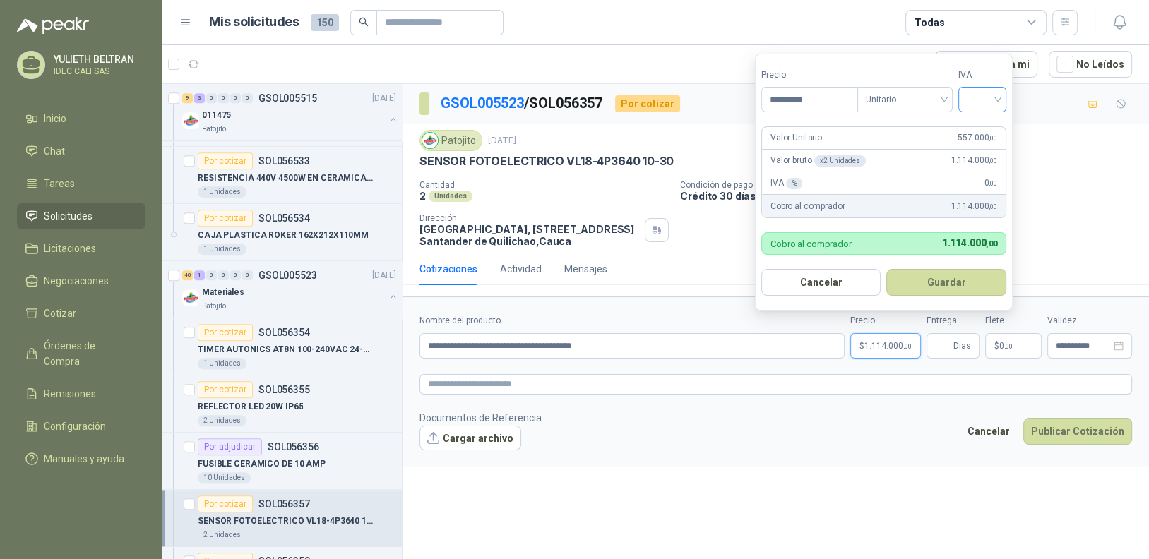
type input "*********"
click at [988, 90] on input "search" at bounding box center [982, 98] width 31 height 21
click at [984, 128] on div "19%" at bounding box center [985, 130] width 26 height 16
click at [949, 349] on input "Entrega" at bounding box center [943, 346] width 16 height 24
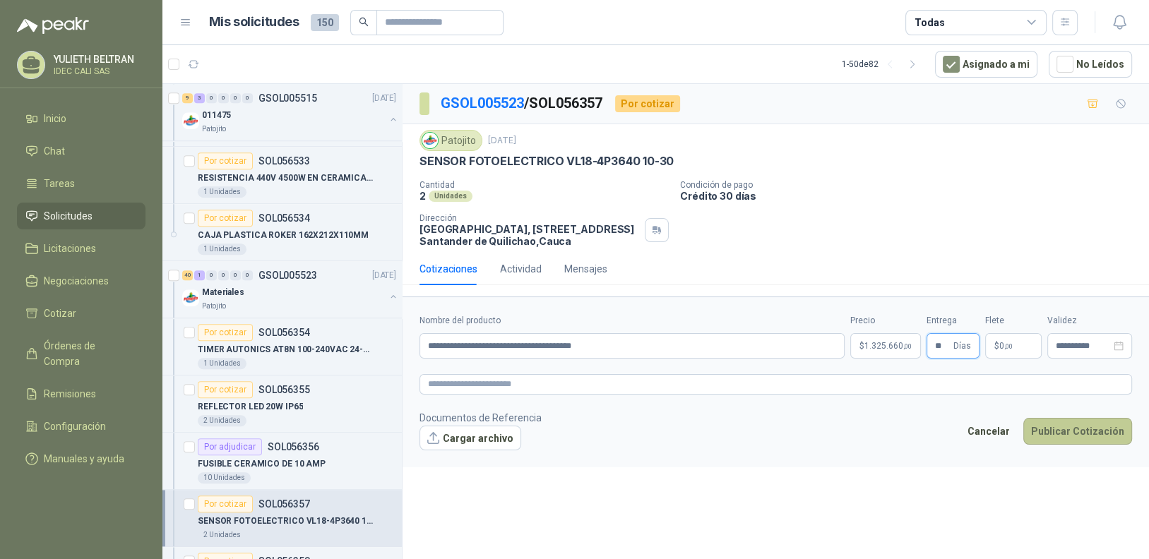
type input "**"
click at [1080, 436] on button "Publicar Cotización" at bounding box center [1077, 431] width 109 height 27
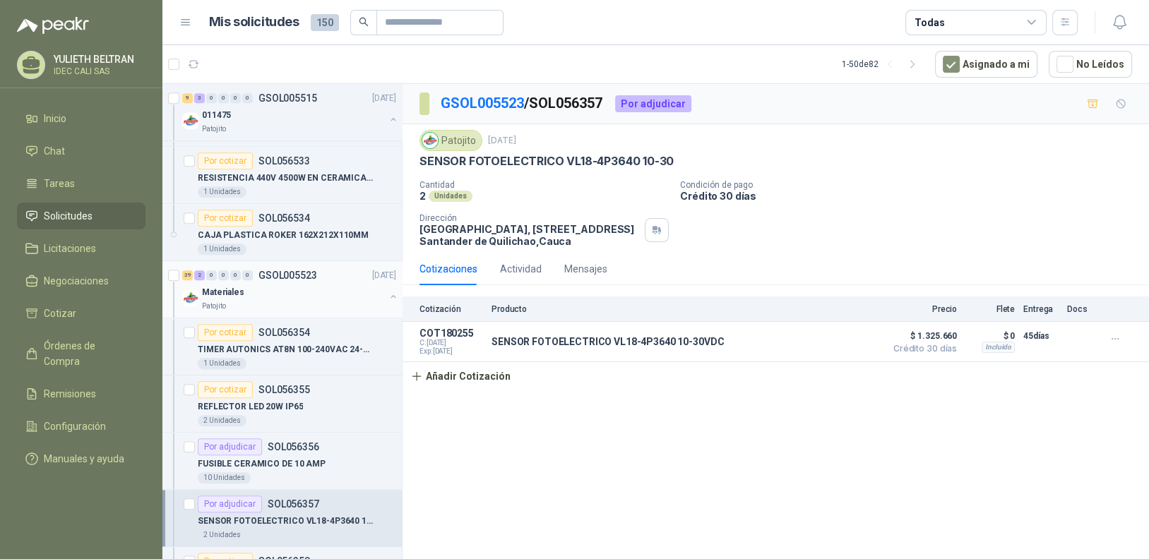
click at [284, 291] on div "Materiales" at bounding box center [293, 292] width 183 height 17
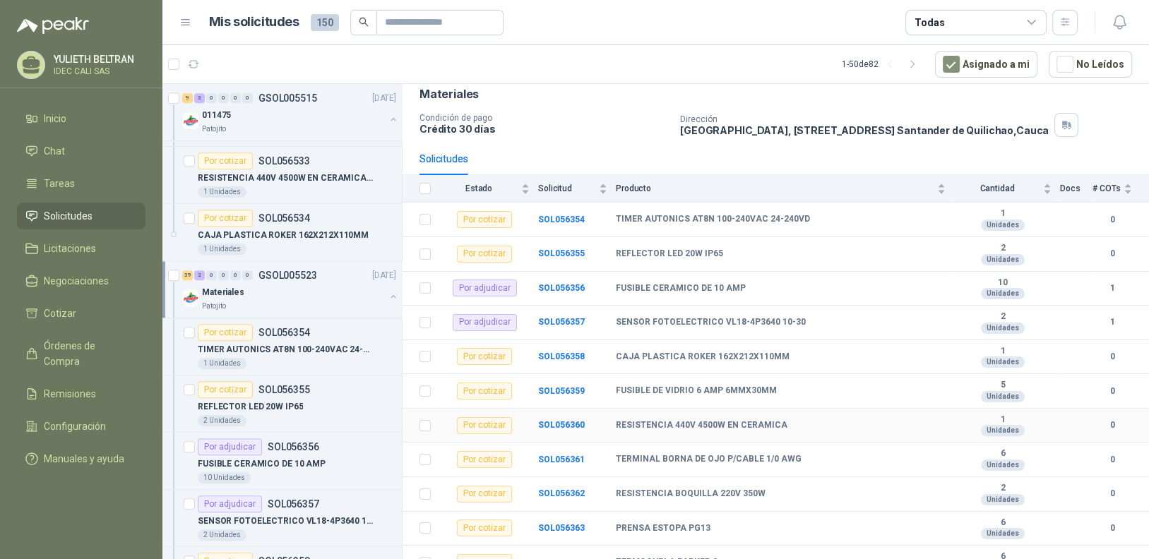
scroll to position [141, 0]
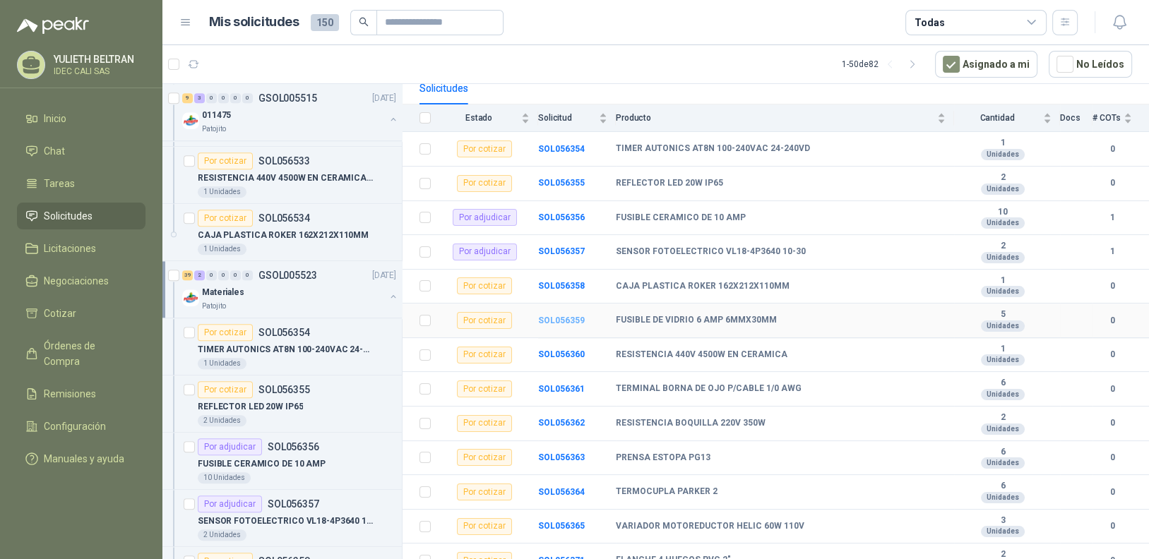
click at [563, 316] on b "SOL056359" at bounding box center [561, 321] width 47 height 10
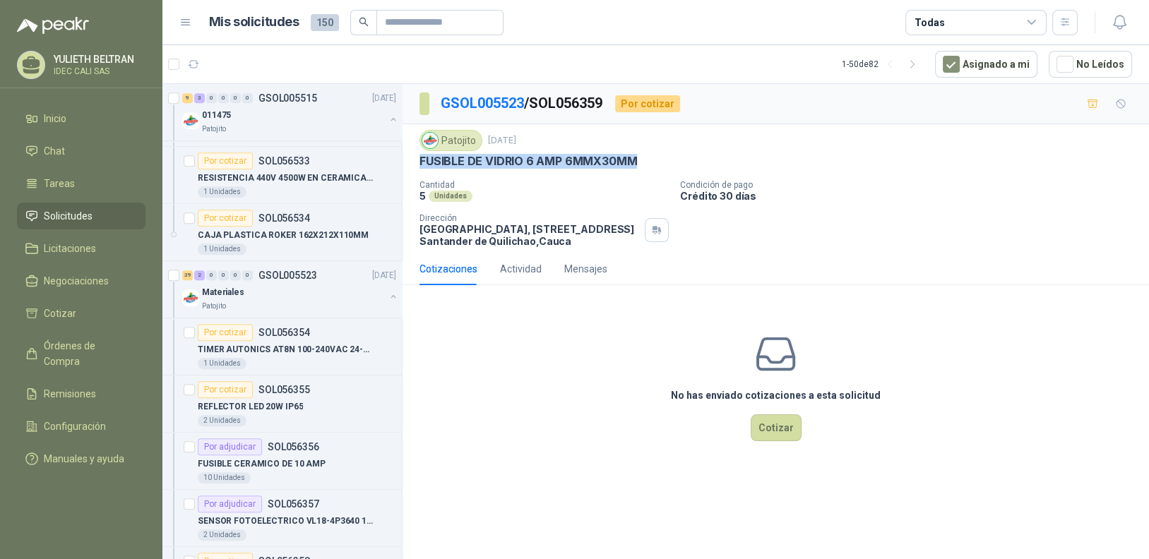
drag, startPoint x: 640, startPoint y: 162, endPoint x: 423, endPoint y: 166, distance: 217.5
click at [420, 167] on div "FUSIBLE DE VIDRIO 6 AMP 6MMX30MM" at bounding box center [775, 161] width 712 height 15
copy p "FUSIBLE DE VIDRIO 6 AMP 6MMX30MM"
click at [781, 427] on button "Cotizar" at bounding box center [776, 427] width 51 height 27
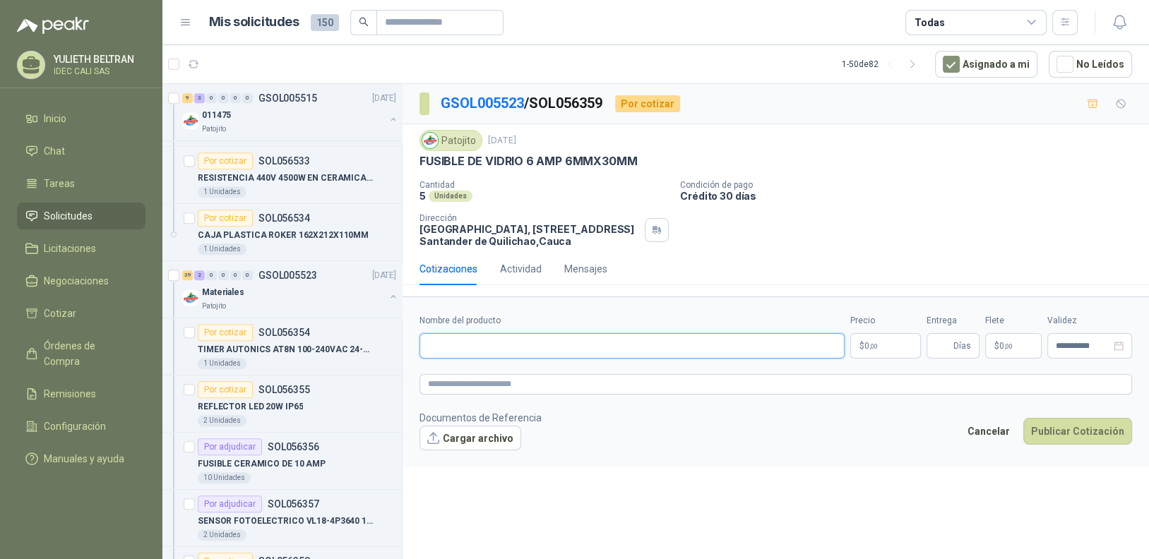
paste input "**********"
type input "**********"
click at [883, 347] on p "$ 0 ,00" at bounding box center [885, 345] width 71 height 25
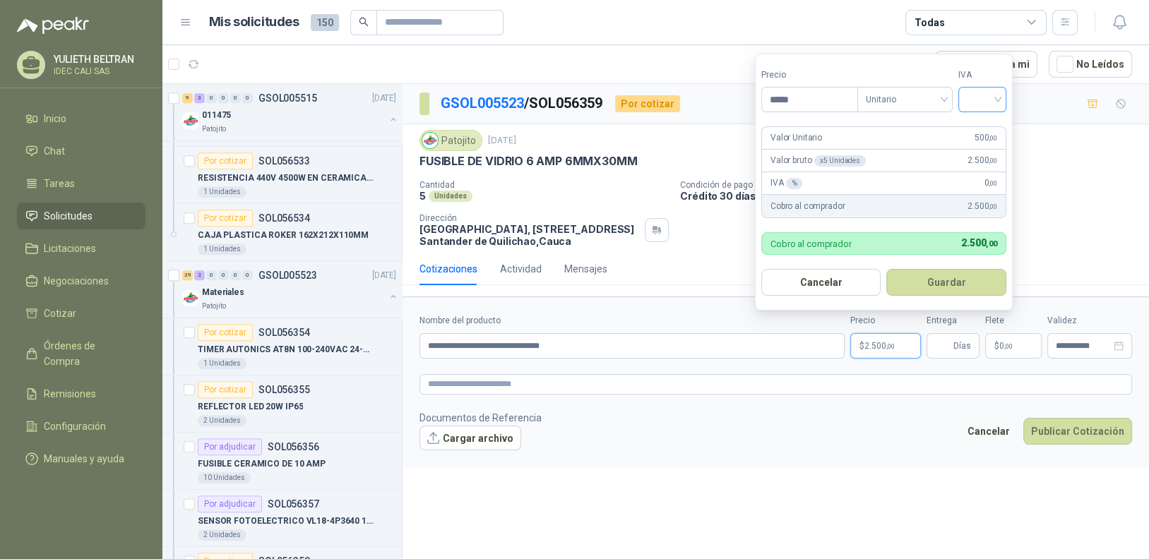
type input "*****"
click at [980, 98] on input "search" at bounding box center [982, 98] width 31 height 21
click at [980, 132] on div "19%" at bounding box center [985, 130] width 26 height 16
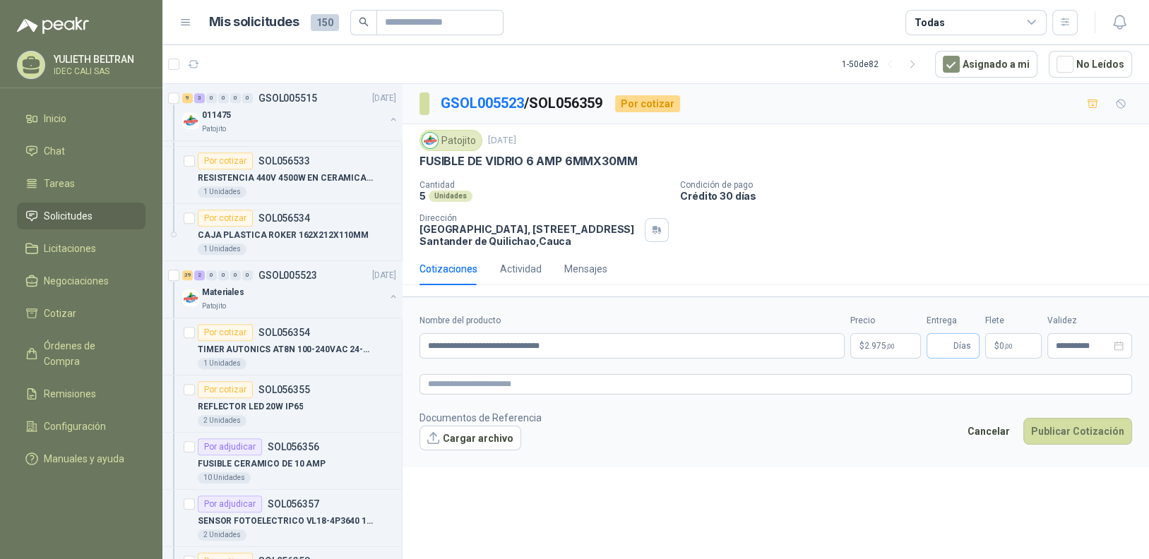
click at [953, 341] on span "Días" at bounding box center [962, 346] width 18 height 24
type input "*"
click at [1069, 433] on button "Publicar Cotización" at bounding box center [1077, 431] width 109 height 27
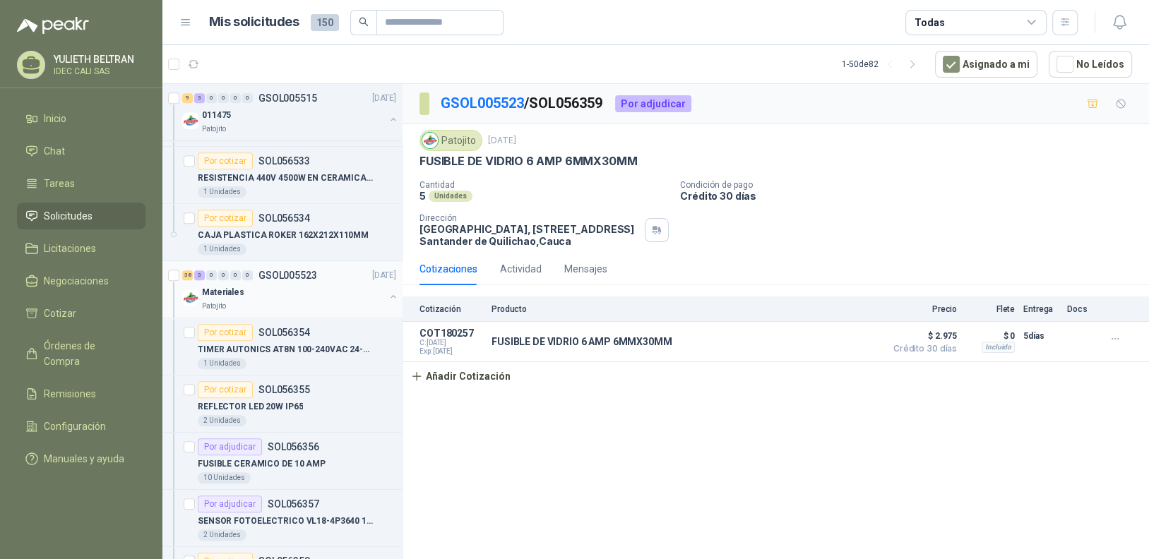
click at [268, 301] on div "Patojito" at bounding box center [293, 306] width 183 height 11
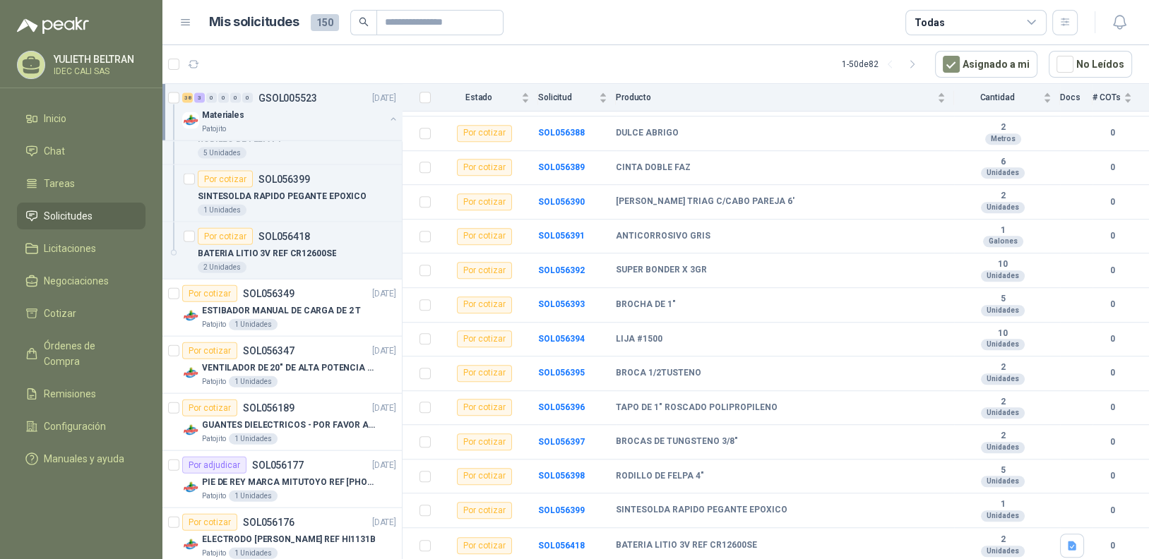
scroll to position [3573, 0]
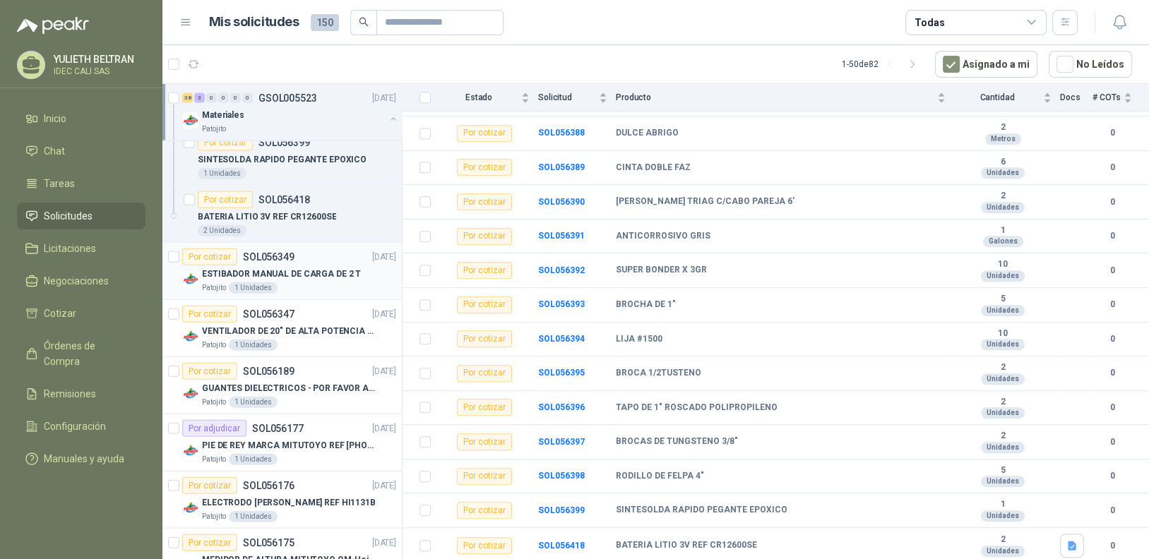
click at [294, 268] on p "ESTIBADOR MANUAL DE CARGA DE 2 T" at bounding box center [281, 274] width 159 height 13
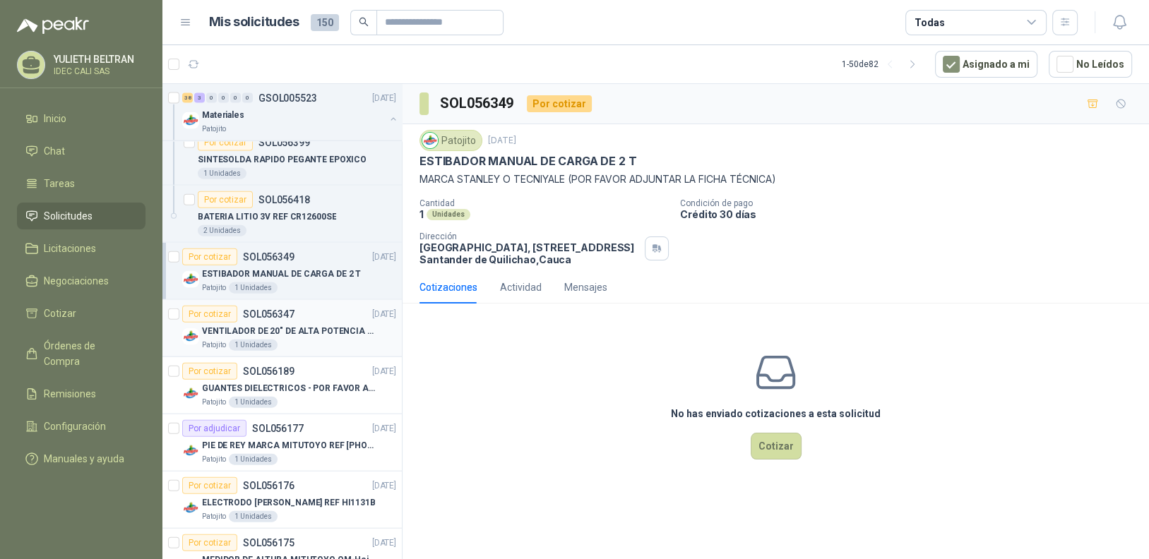
click at [314, 306] on div "Por cotizar SOL056347 [DATE]" at bounding box center [289, 314] width 214 height 17
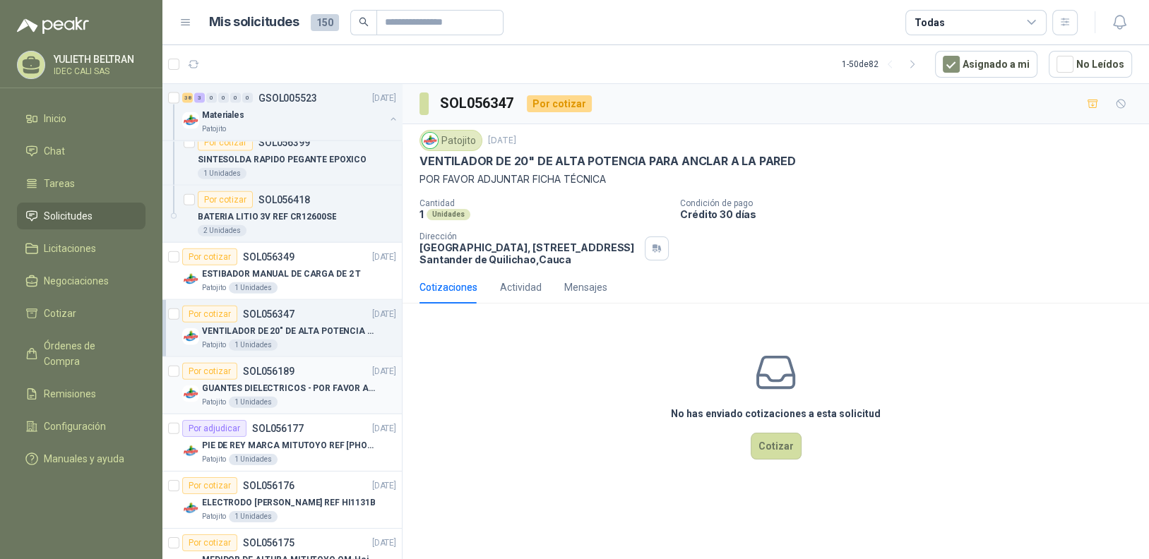
click at [315, 366] on div "Por cotizar SOL056189 [DATE]" at bounding box center [289, 371] width 214 height 17
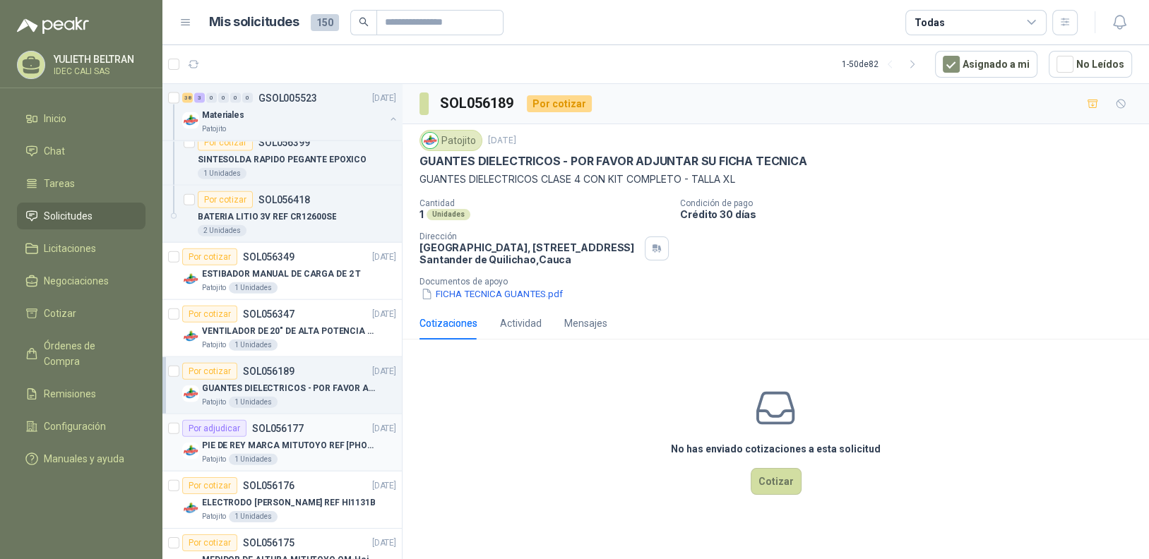
click at [316, 439] on p "PIE DE REY MARCA MITUTOYO REF [PHONE_NUMBER]" at bounding box center [290, 445] width 176 height 13
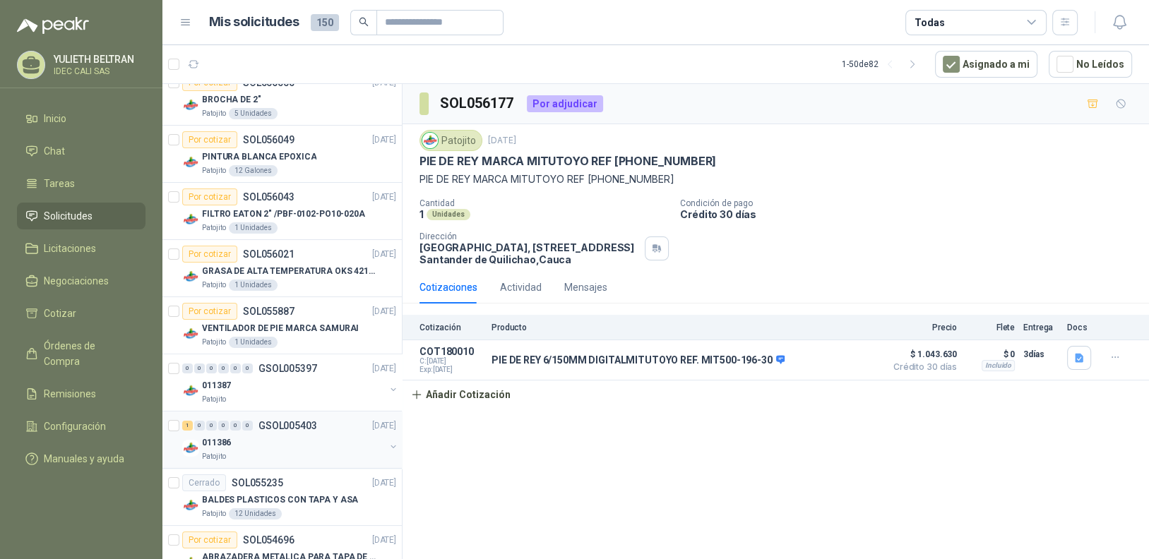
scroll to position [4915, 0]
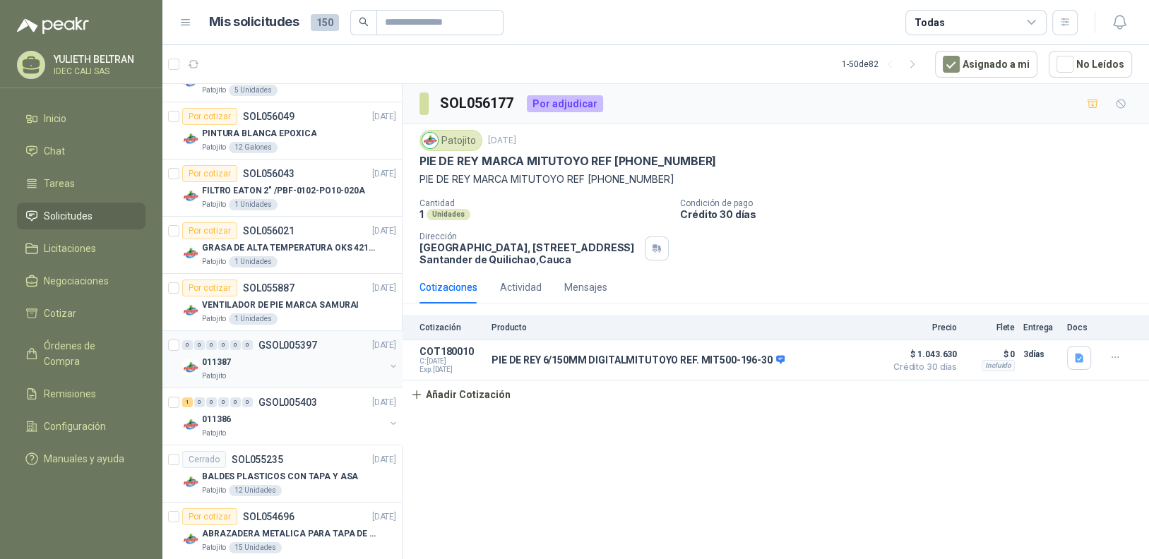
click at [285, 354] on div "011387" at bounding box center [293, 362] width 183 height 17
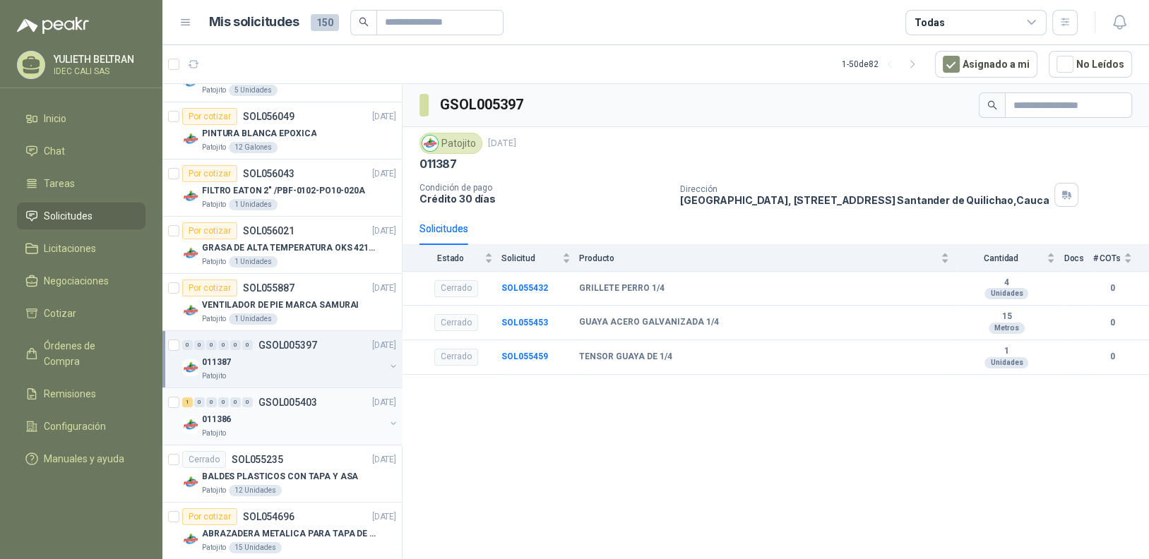
click at [263, 411] on div "011386" at bounding box center [293, 419] width 183 height 17
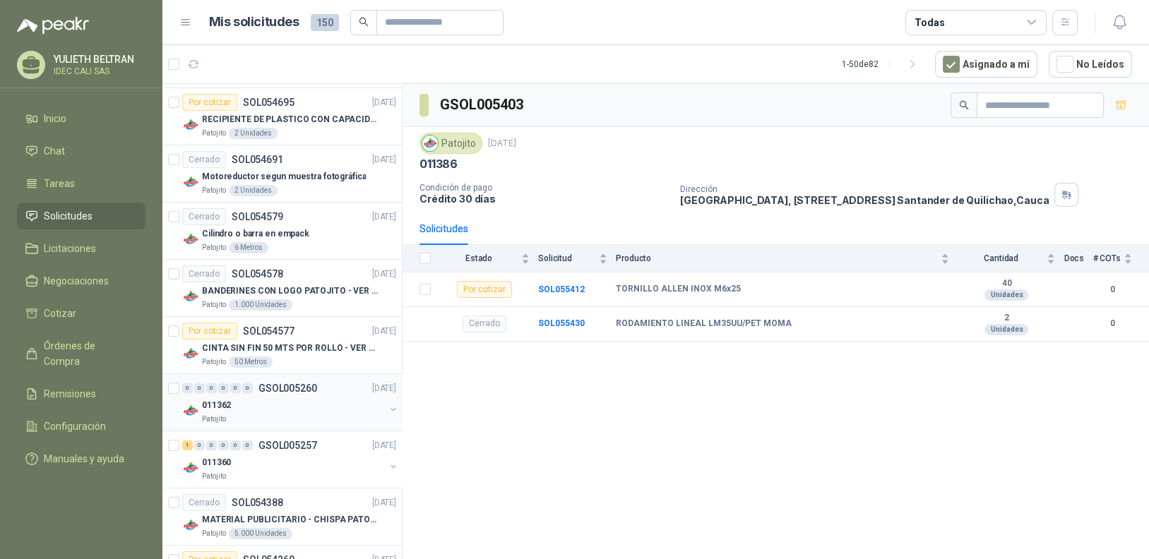
scroll to position [5409, 0]
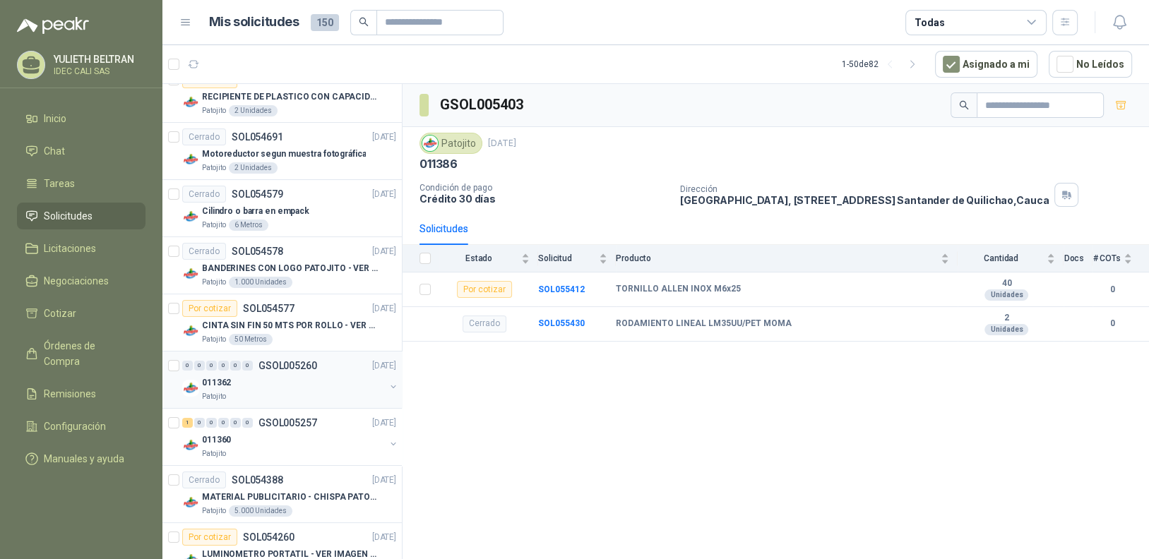
click at [297, 391] on div "Patojito" at bounding box center [293, 396] width 183 height 11
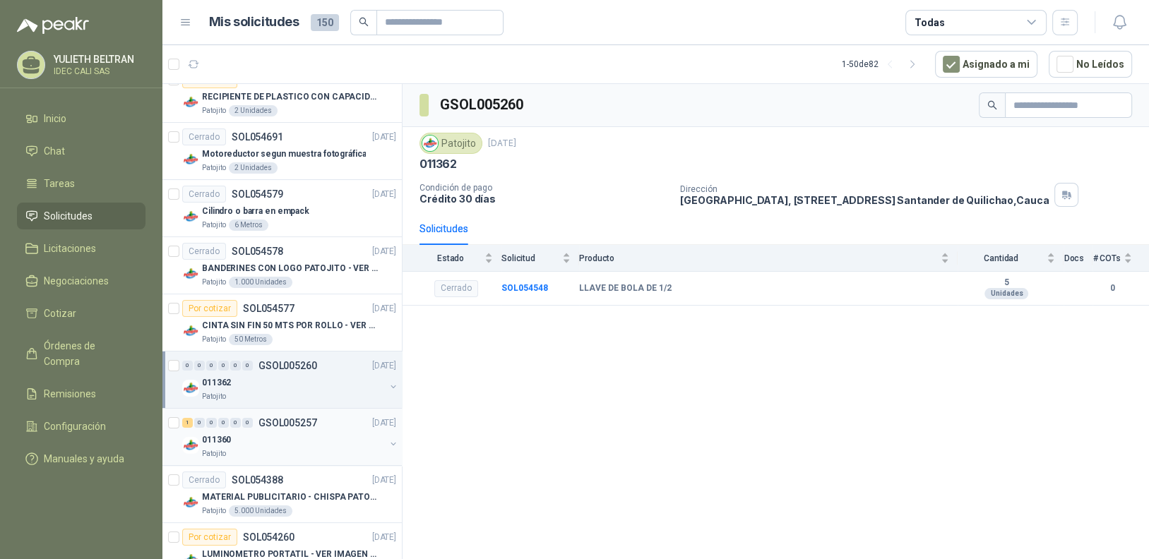
click at [287, 431] on div "011360" at bounding box center [293, 439] width 183 height 17
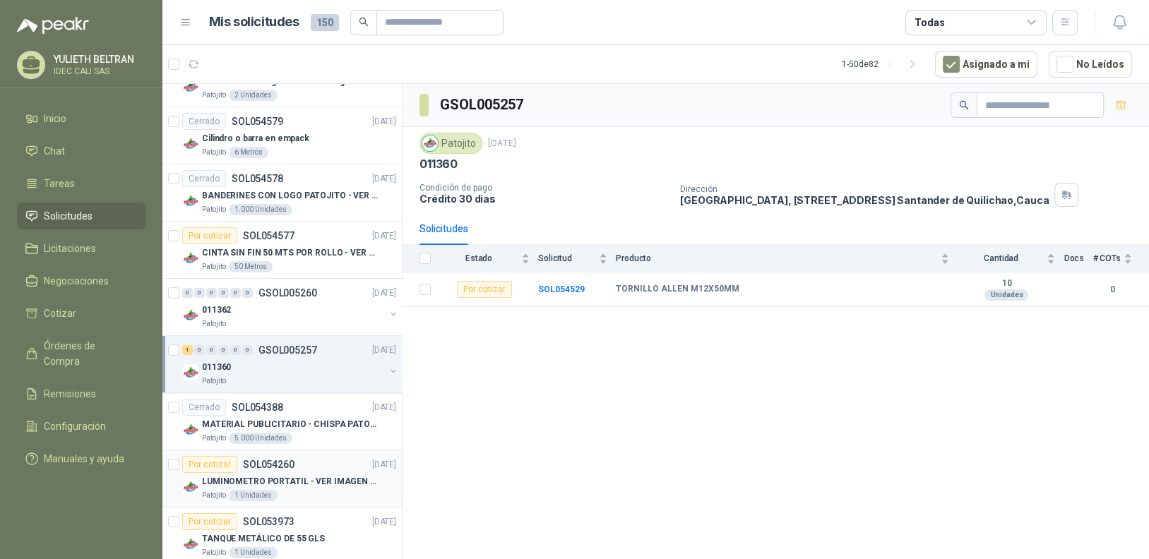
scroll to position [5544, 0]
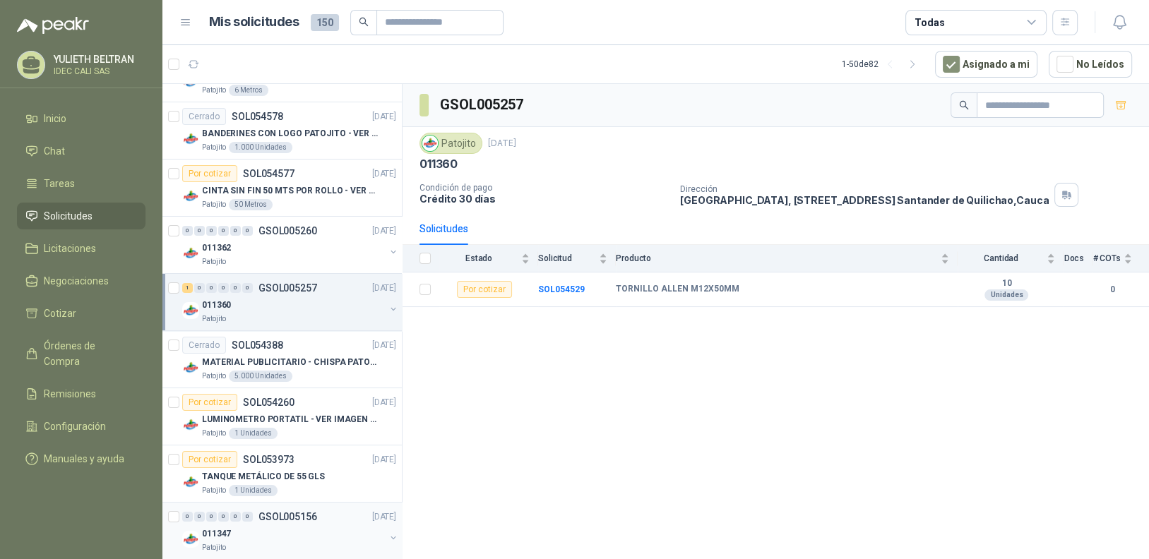
click at [306, 525] on div "011347" at bounding box center [293, 533] width 183 height 17
